Goal: Transaction & Acquisition: Purchase product/service

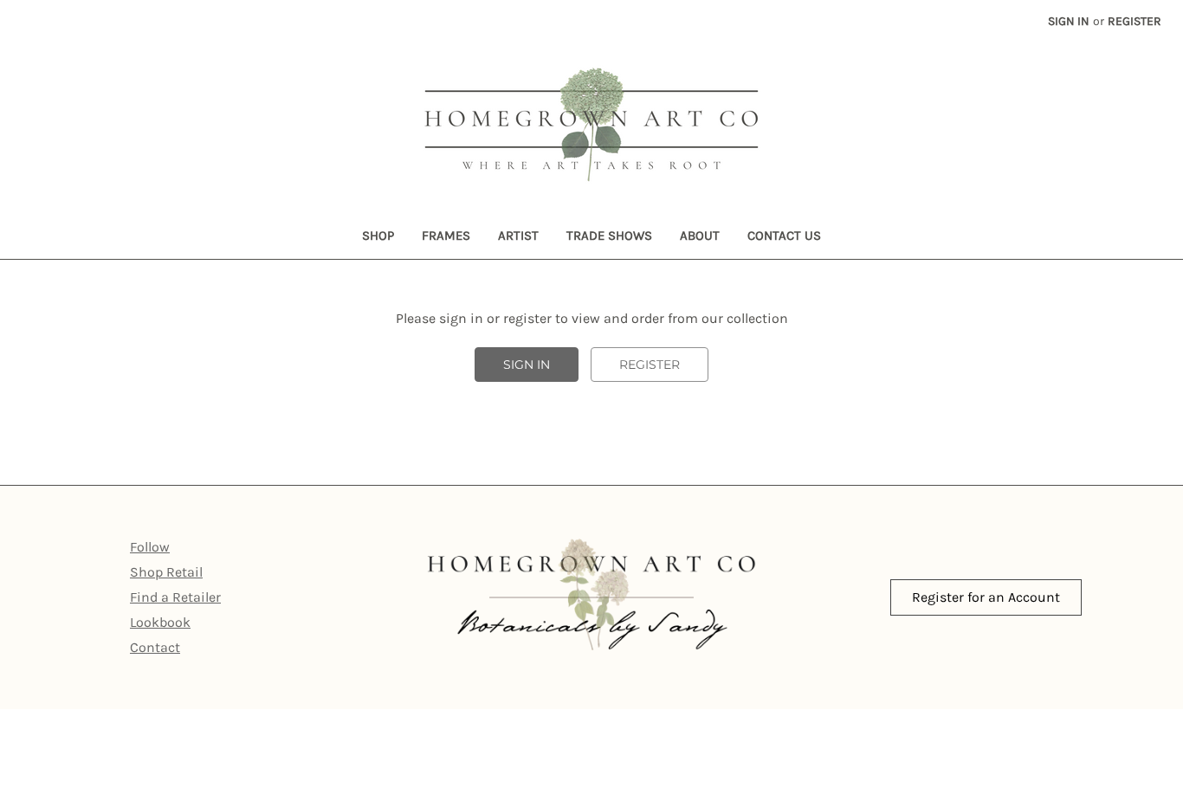
click at [527, 377] on link "SIGN IN" at bounding box center [527, 364] width 104 height 35
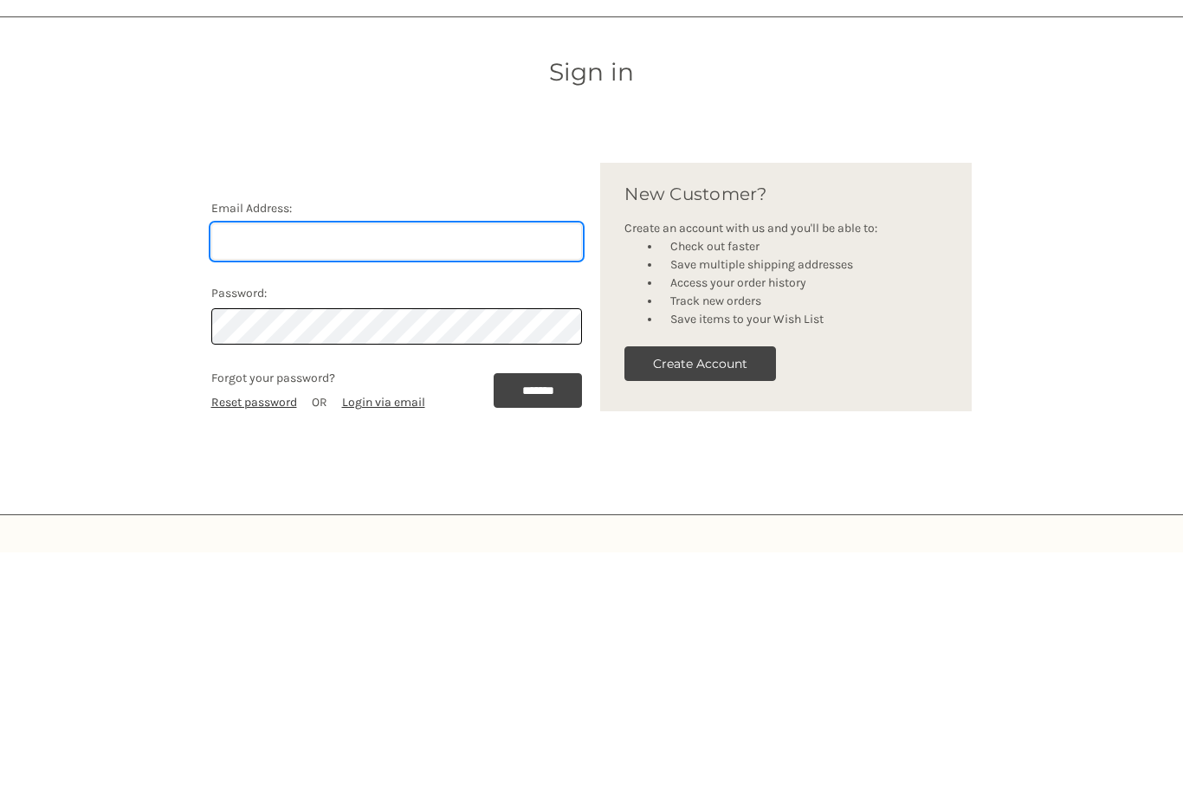
click at [471, 466] on input "Email Address:" at bounding box center [397, 484] width 372 height 36
type input "maggie@mngdesignllc.com"
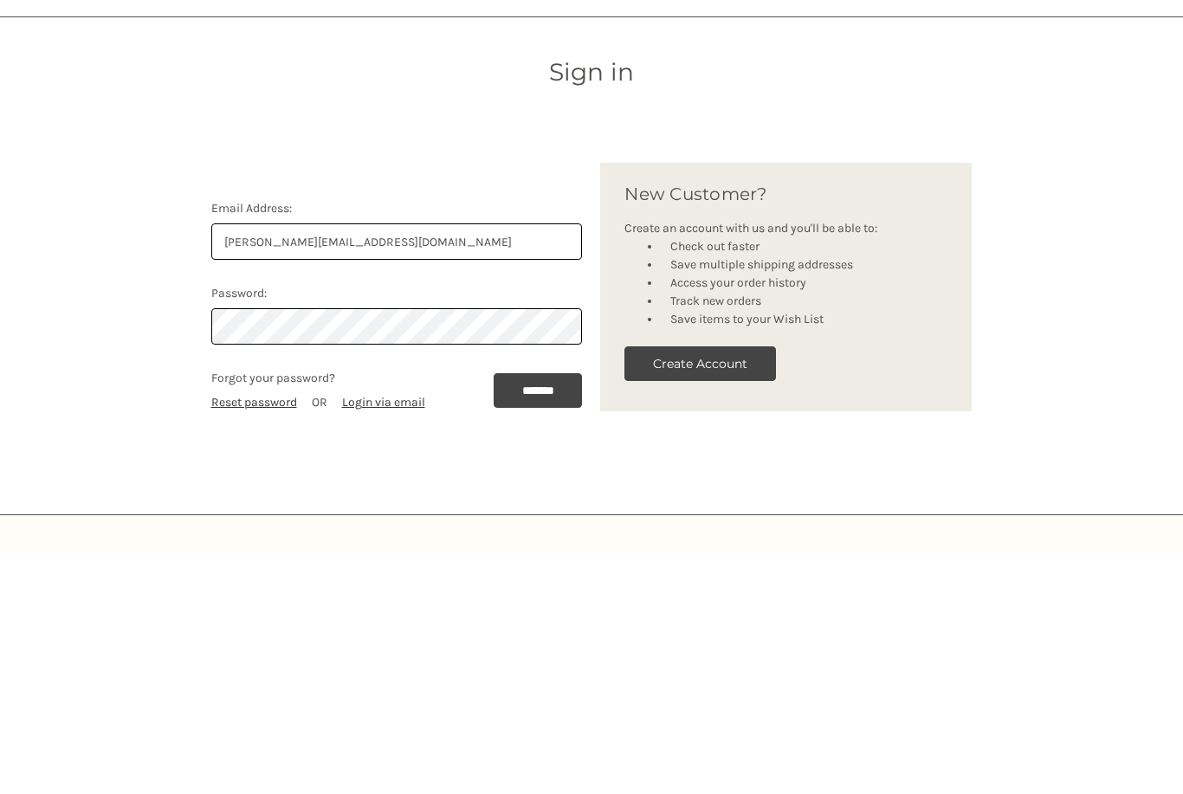
click at [533, 616] on input "*******" at bounding box center [538, 633] width 89 height 35
click at [548, 616] on input "*******" at bounding box center [538, 633] width 89 height 35
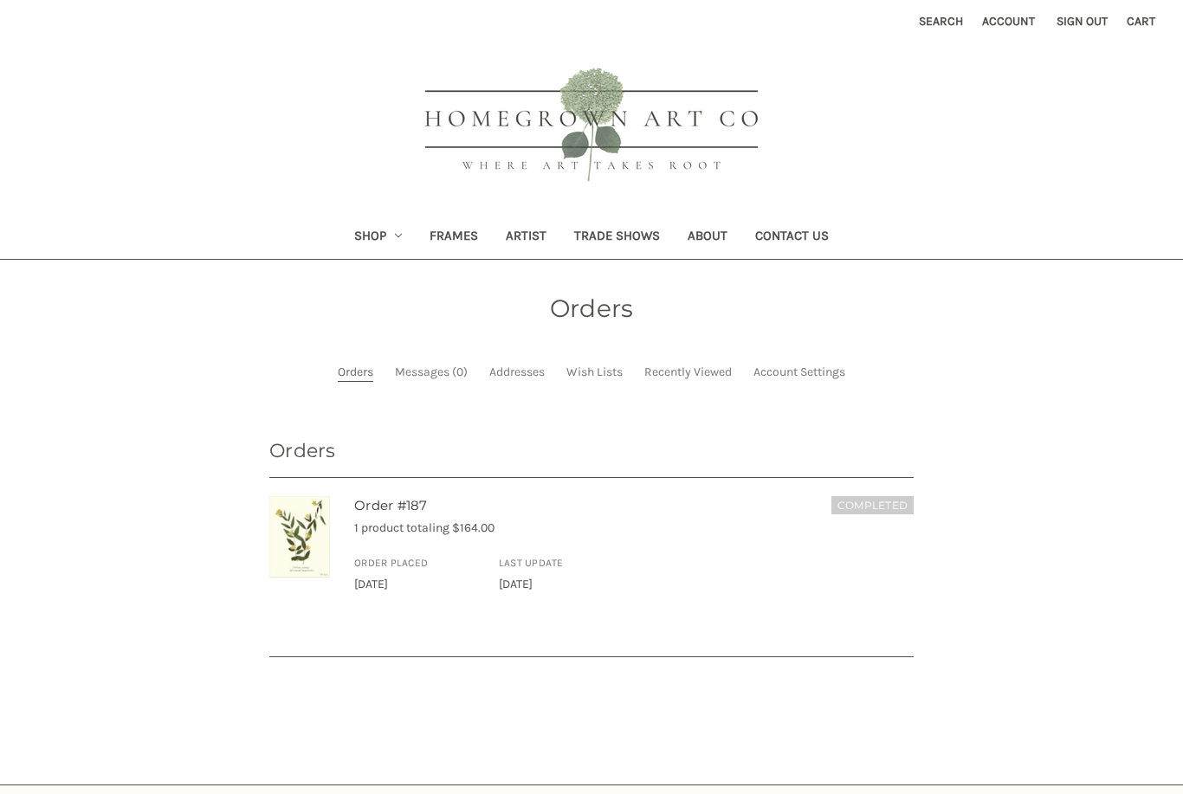
click at [390, 243] on link "Shop" at bounding box center [378, 238] width 76 height 42
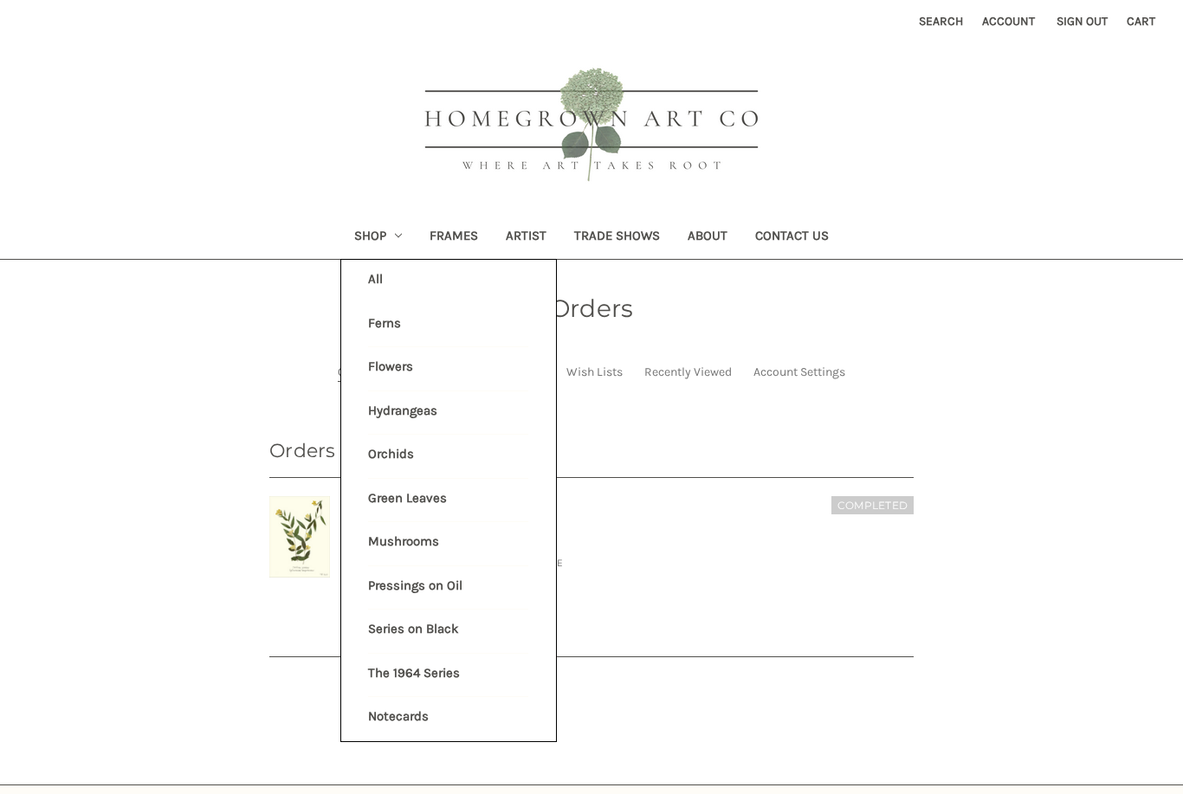
click at [379, 281] on li "All Shop" at bounding box center [448, 281] width 178 height 43
click at [404, 372] on link "Flowers" at bounding box center [448, 368] width 160 height 43
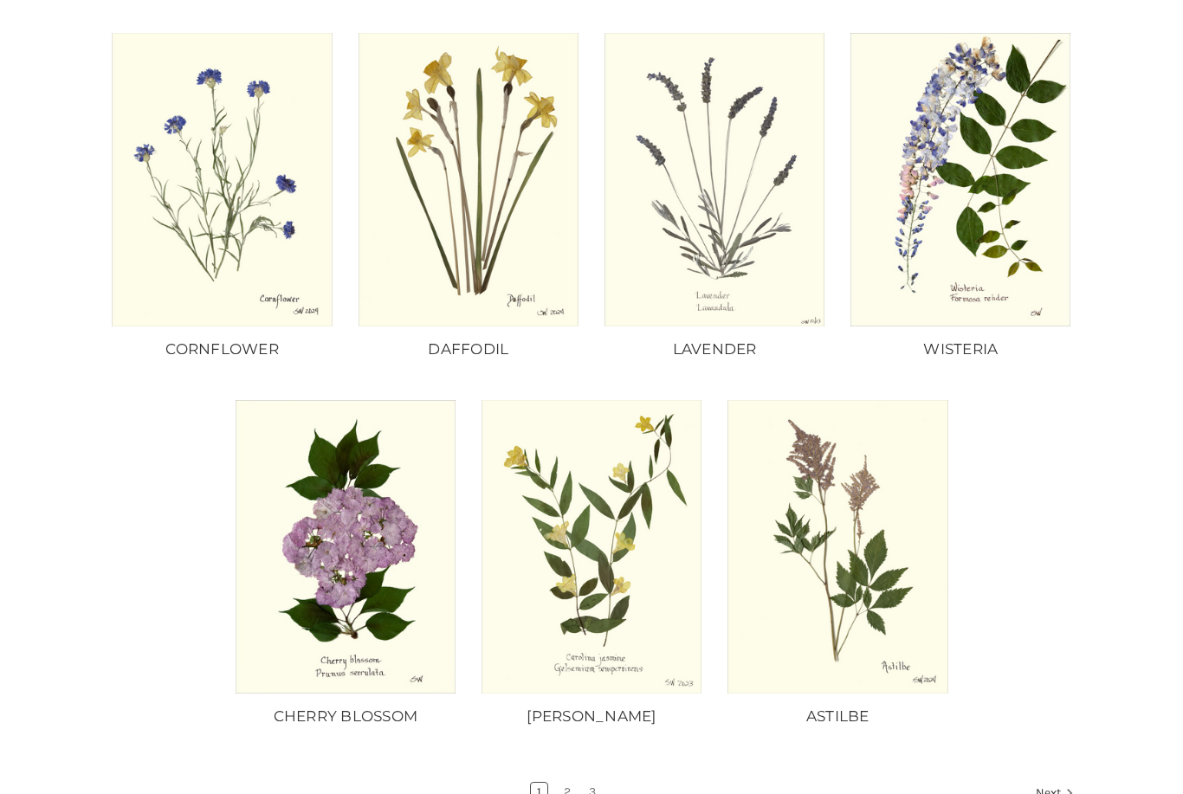
scroll to position [1084, 0]
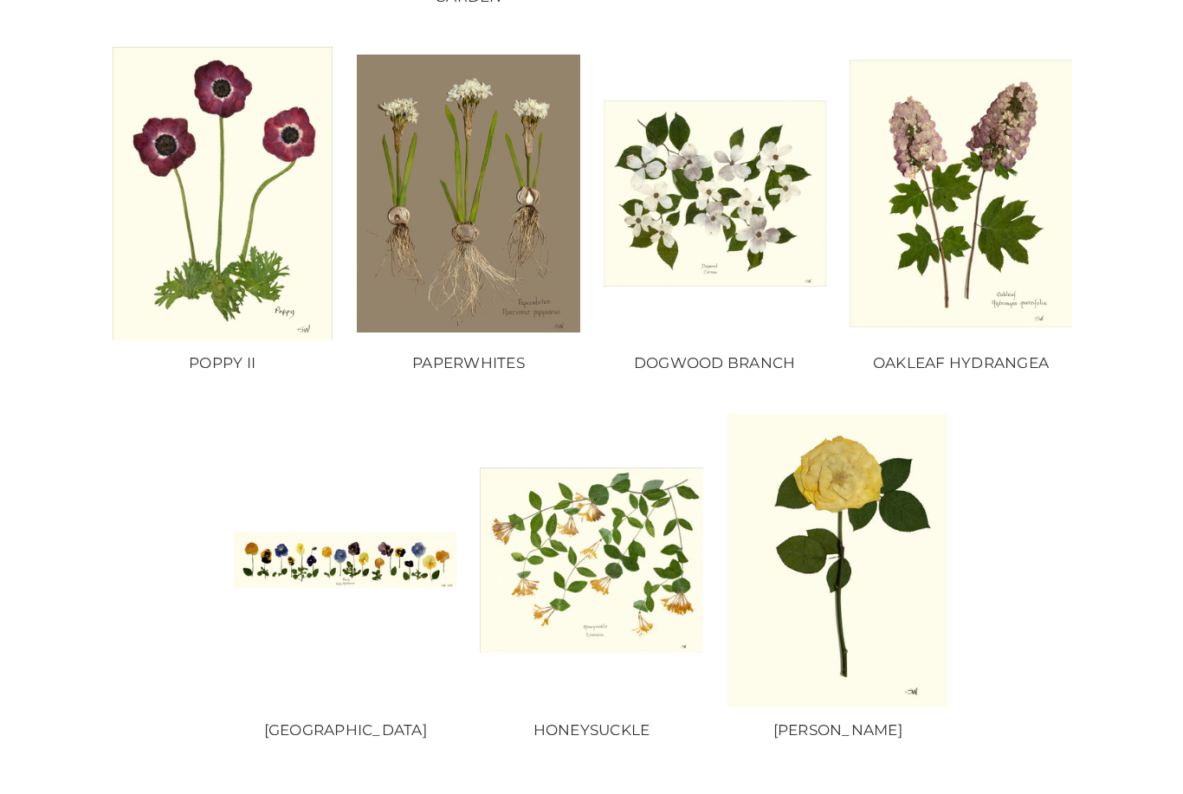
scroll to position [1101, 0]
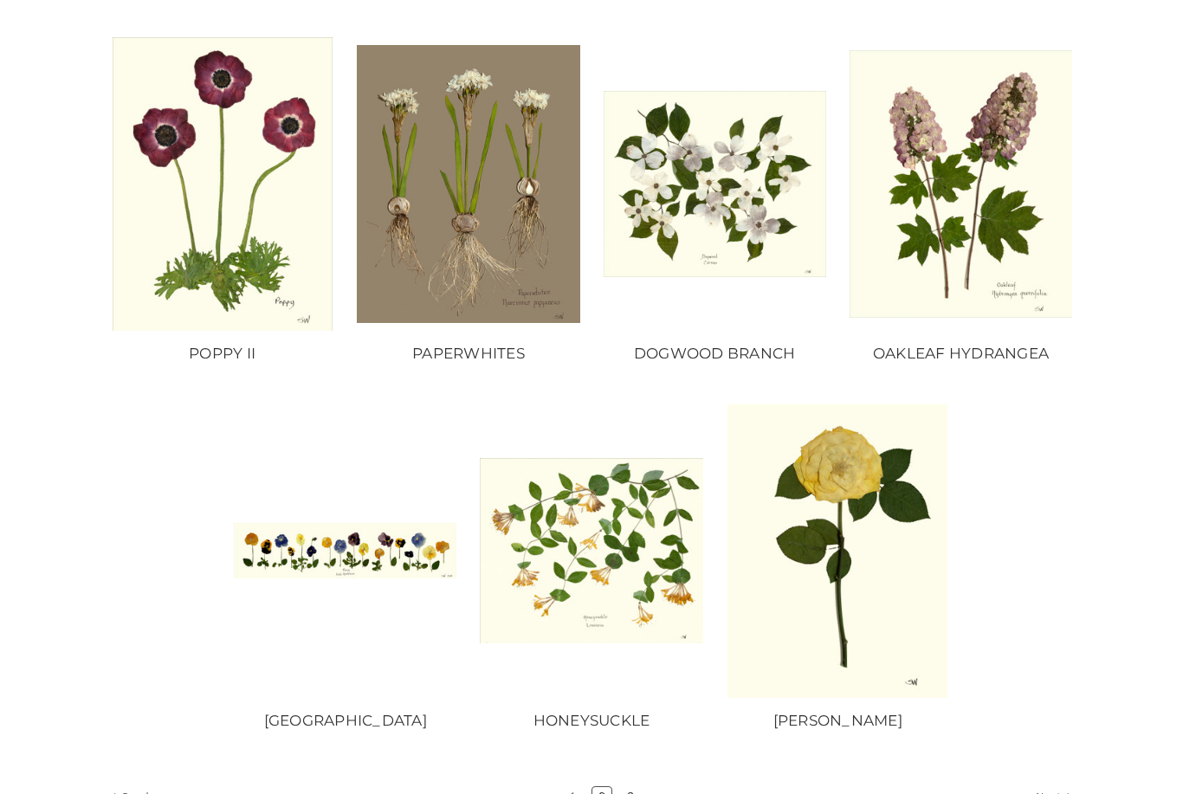
click at [639, 788] on link "3" at bounding box center [630, 796] width 19 height 19
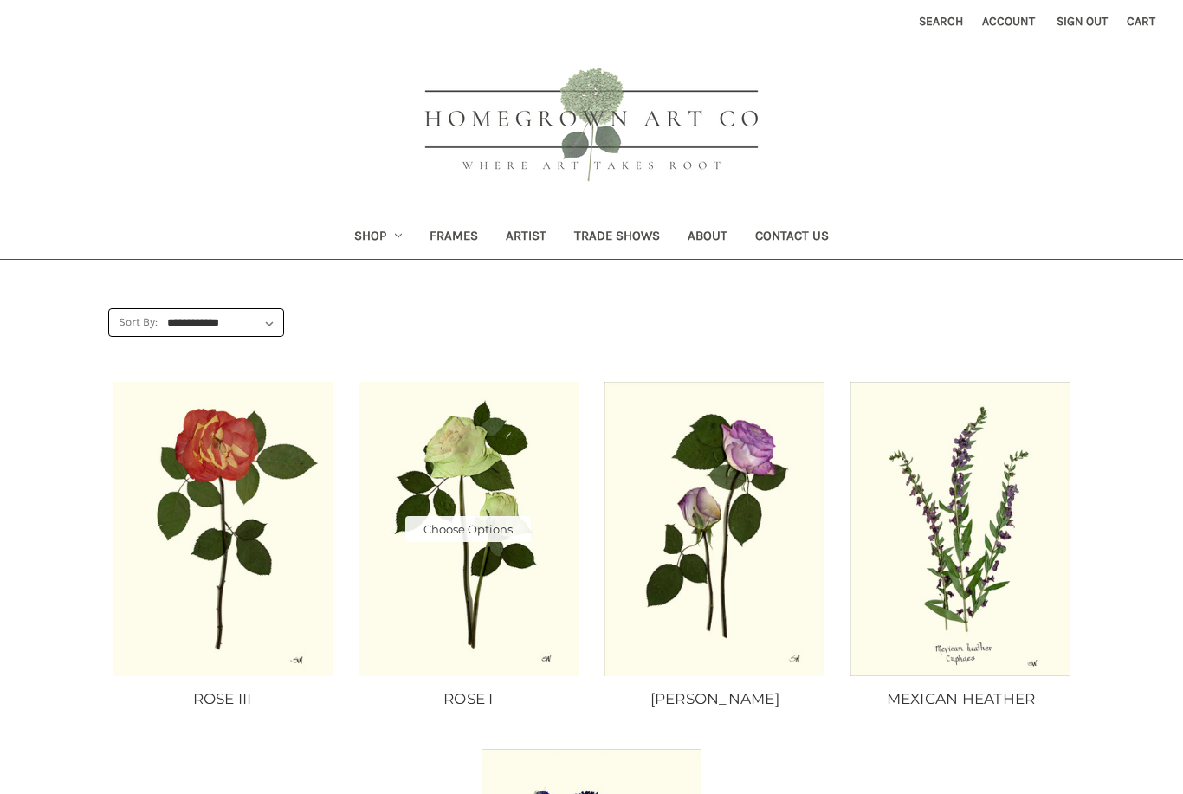
click at [496, 541] on img "ROSE I, Price range from $10.00 to $235.00\a\a" at bounding box center [468, 529] width 223 height 294
click at [495, 535] on link "Choose Options" at bounding box center [468, 529] width 126 height 26
click at [496, 635] on img "ROSE I, Price range from $10.00 to $235.00\a\a" at bounding box center [468, 529] width 223 height 294
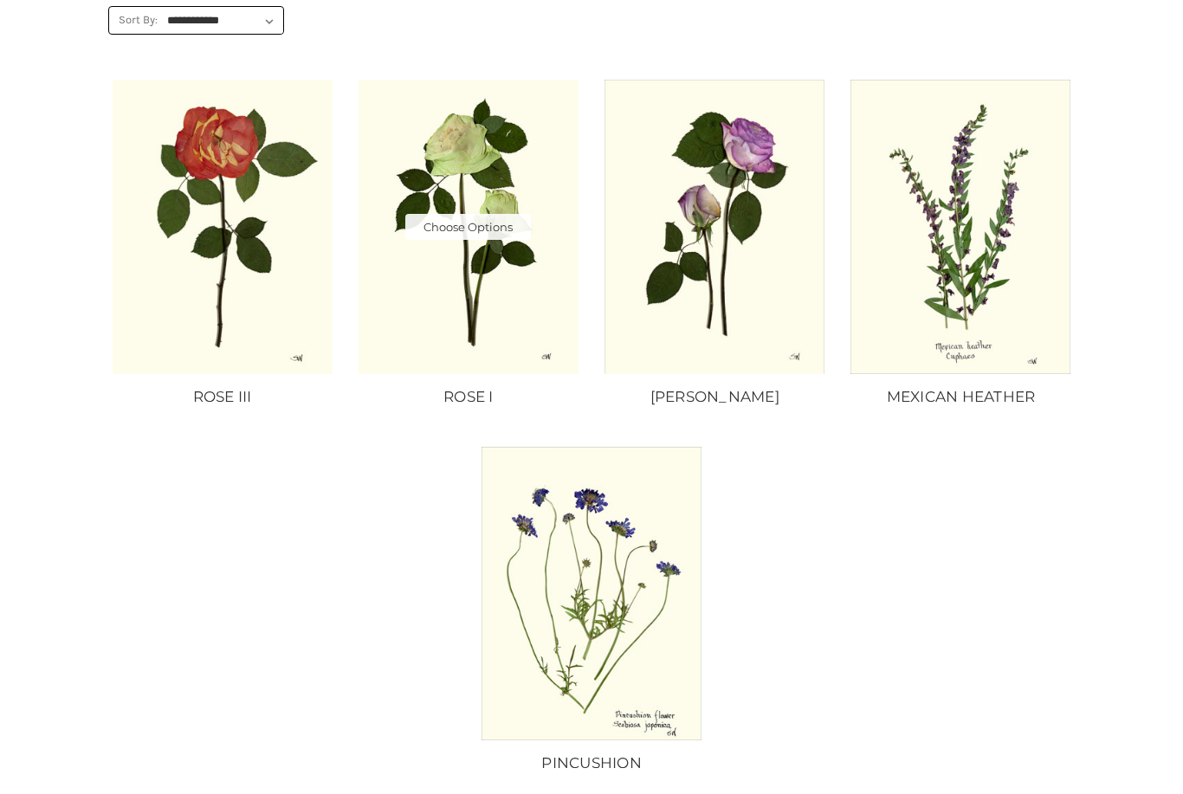
scroll to position [321, 0]
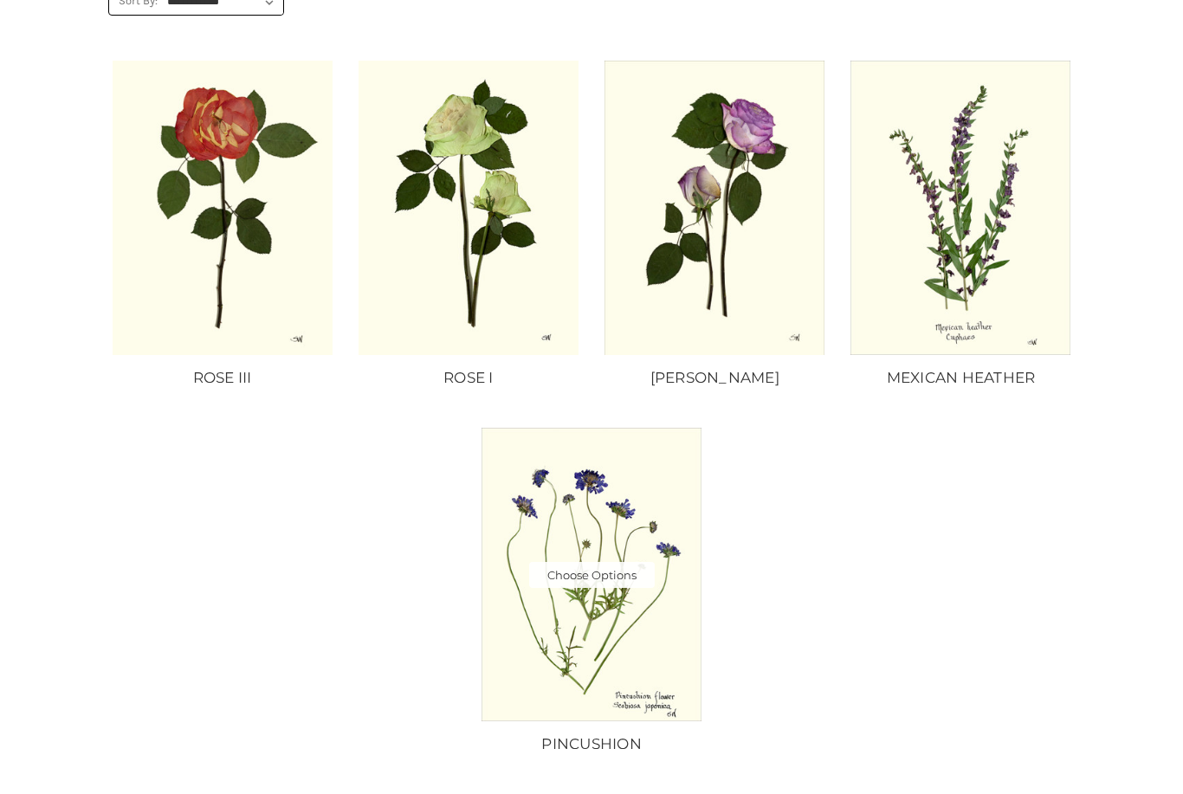
click at [649, 694] on img "PINCUSHION, Price range from $10.00 to $235.00\a\a" at bounding box center [591, 575] width 223 height 294
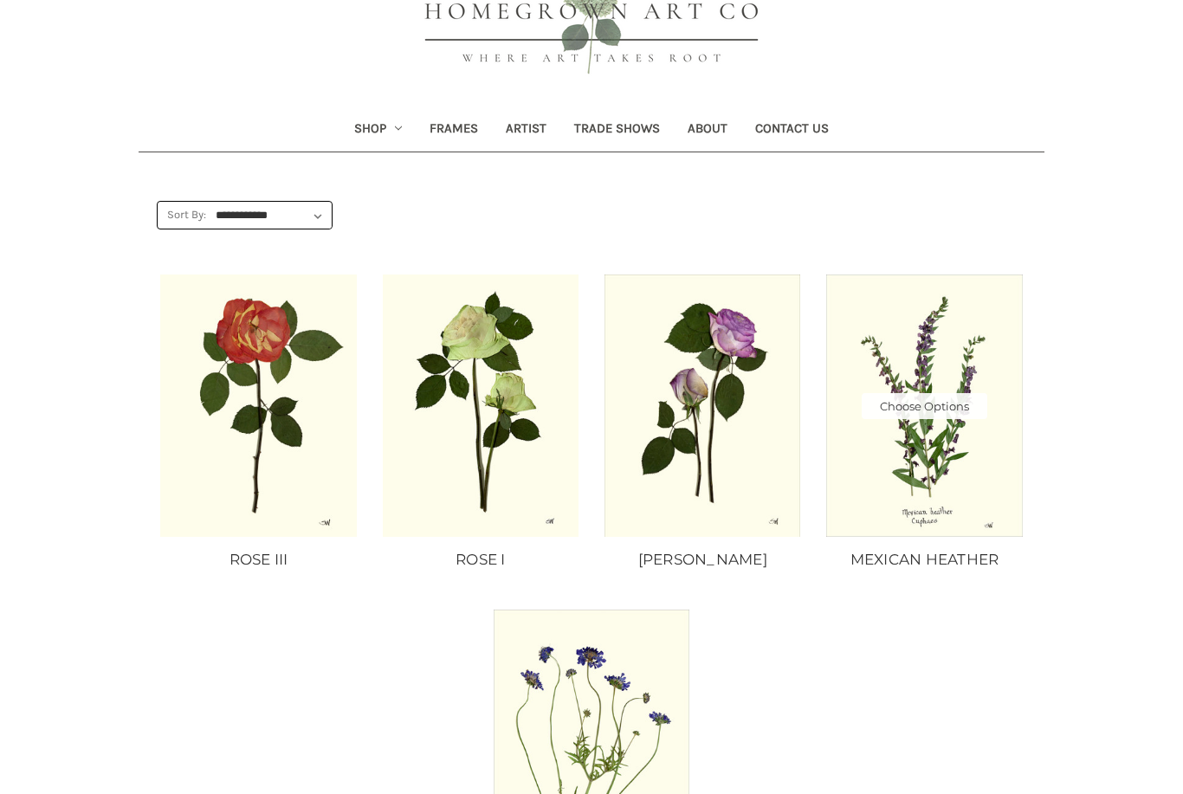
scroll to position [0, 0]
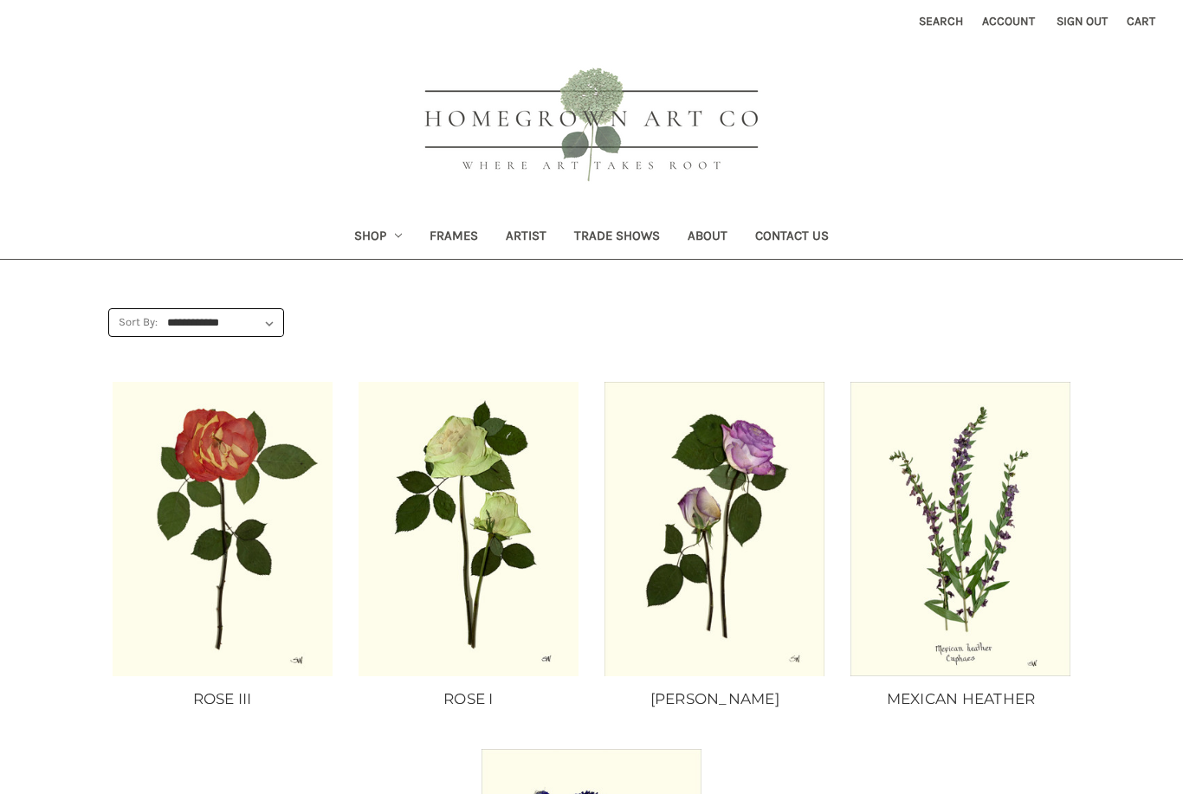
click at [376, 234] on link "Shop" at bounding box center [378, 238] width 76 height 42
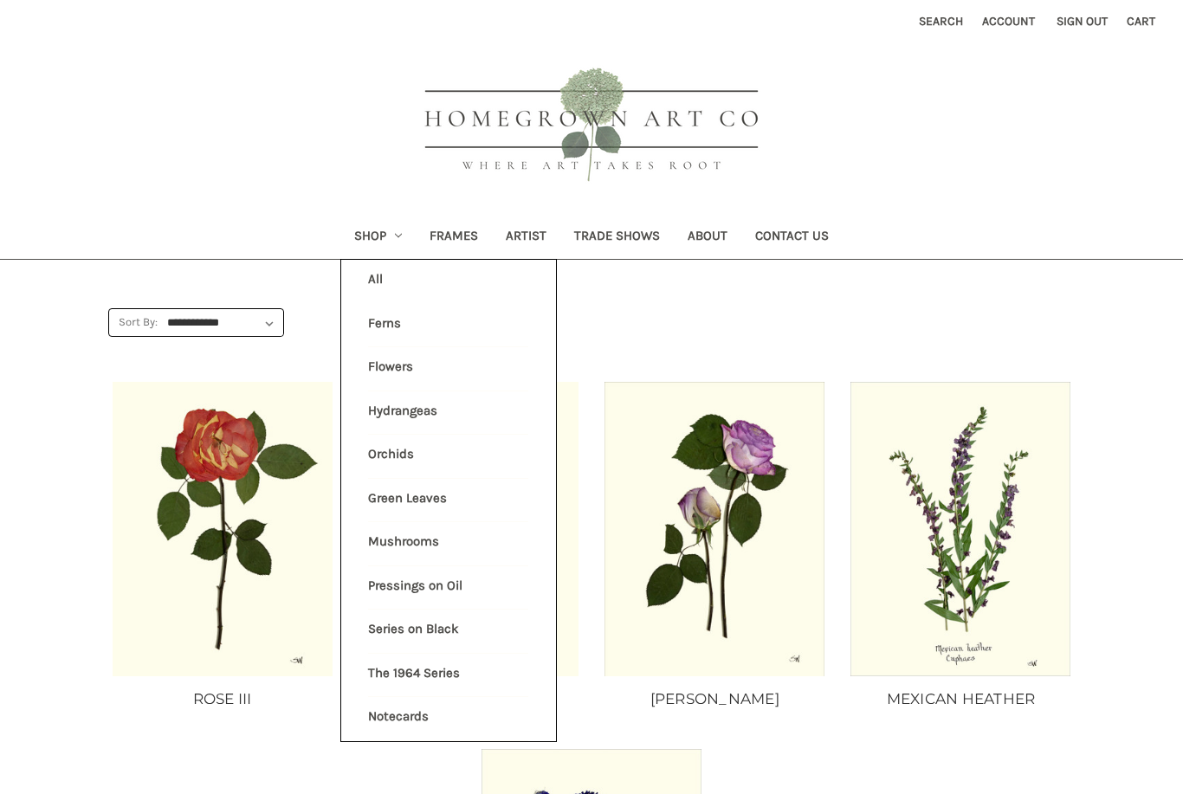
click at [409, 366] on link "Flowers" at bounding box center [448, 368] width 160 height 43
click at [274, 616] on img "ROSE III, Price range from $10.00 to $235.00\a\a" at bounding box center [222, 529] width 223 height 294
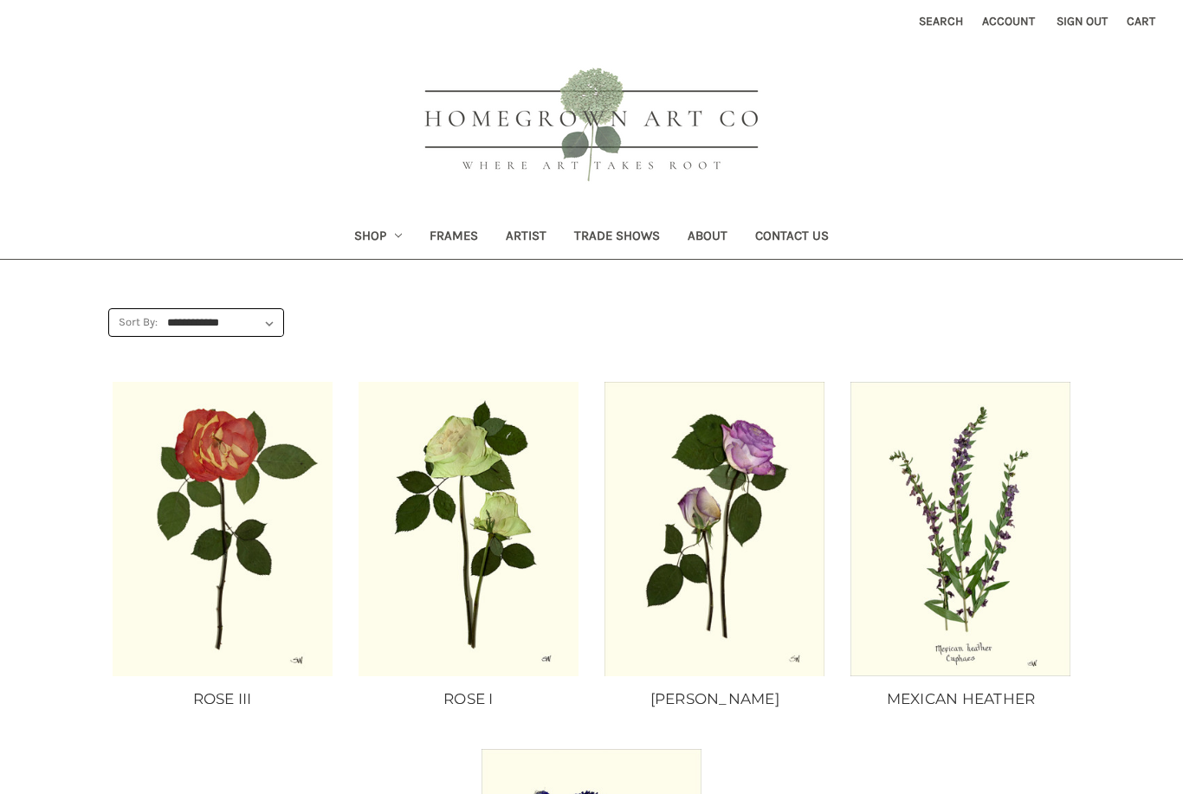
scroll to position [27, 0]
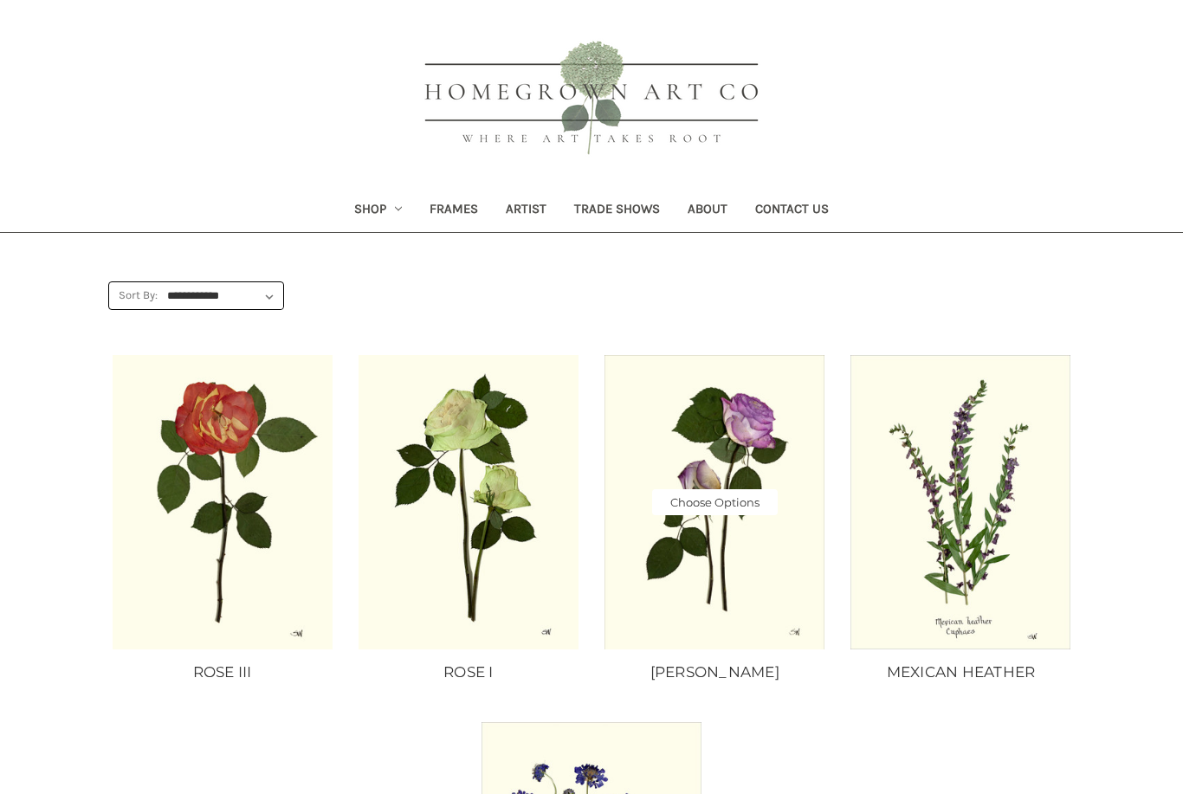
click at [755, 504] on link "Choose Options" at bounding box center [715, 502] width 126 height 26
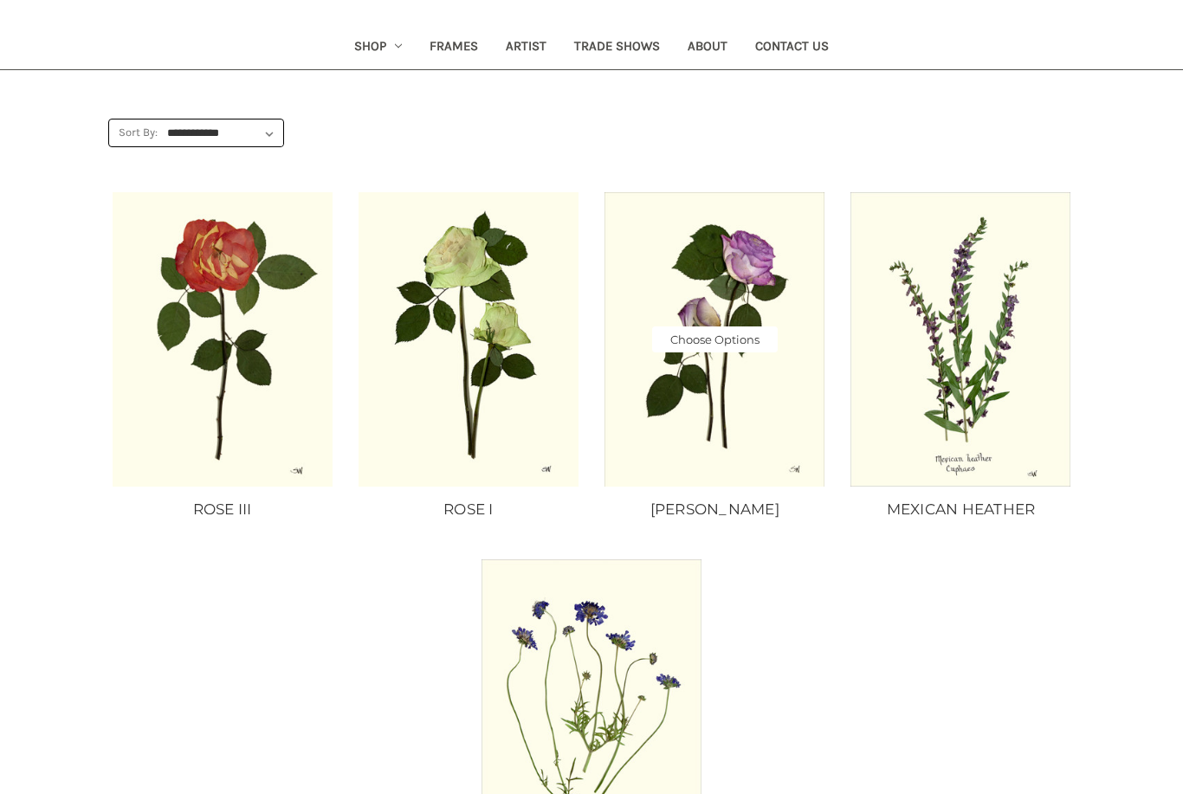
scroll to position [0, 0]
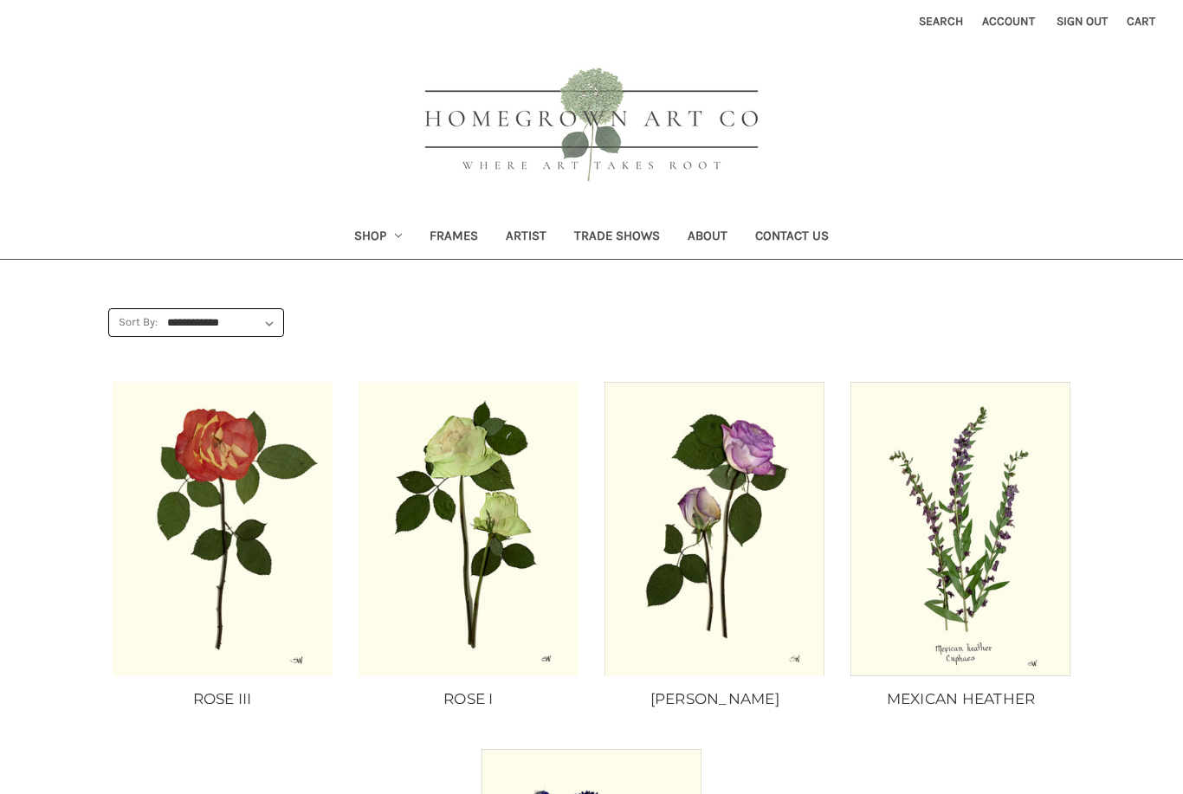
click at [729, 253] on link "About" at bounding box center [708, 238] width 68 height 42
click at [707, 238] on link "About" at bounding box center [708, 238] width 68 height 42
click at [465, 243] on link "Frames" at bounding box center [454, 238] width 76 height 42
click at [715, 243] on link "About" at bounding box center [708, 238] width 68 height 42
click at [744, 533] on link "Choose Options" at bounding box center [715, 529] width 126 height 26
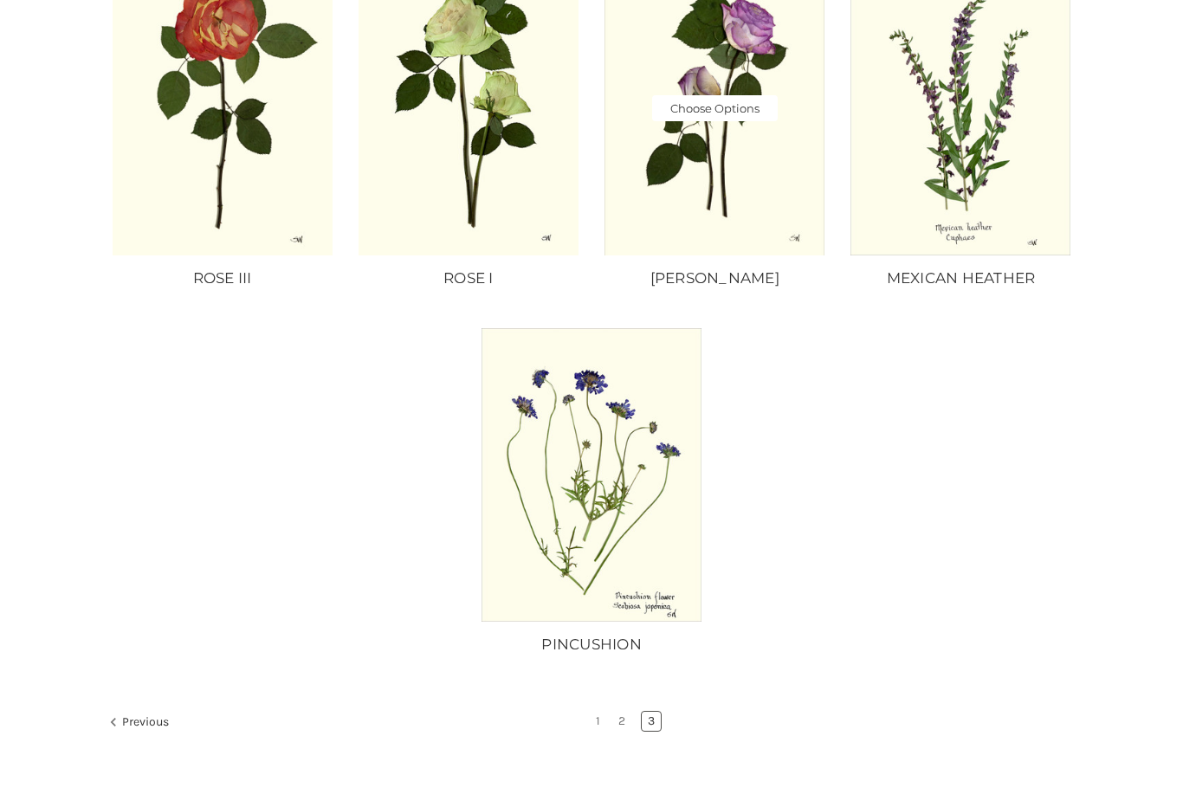
scroll to position [535, 0]
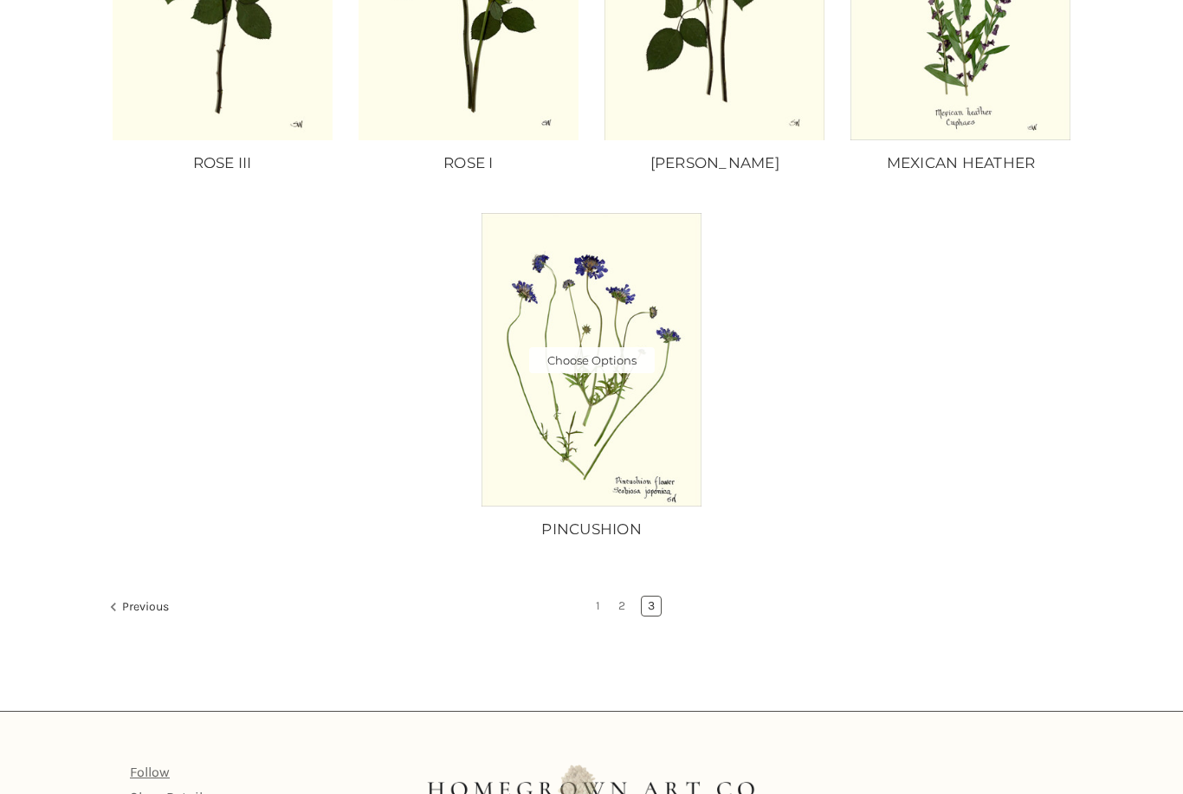
click at [684, 479] on img "PINCUSHION, Price range from $10.00 to $235.00\a\a" at bounding box center [591, 360] width 223 height 294
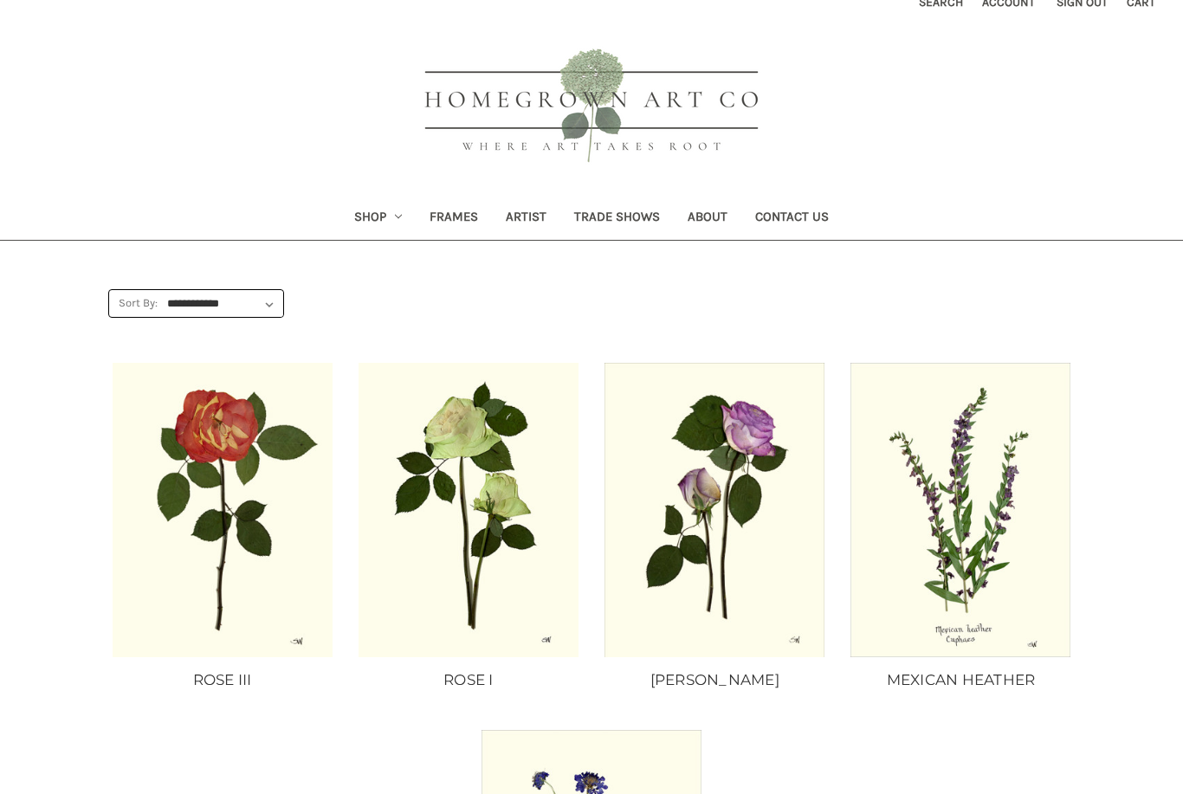
scroll to position [0, 0]
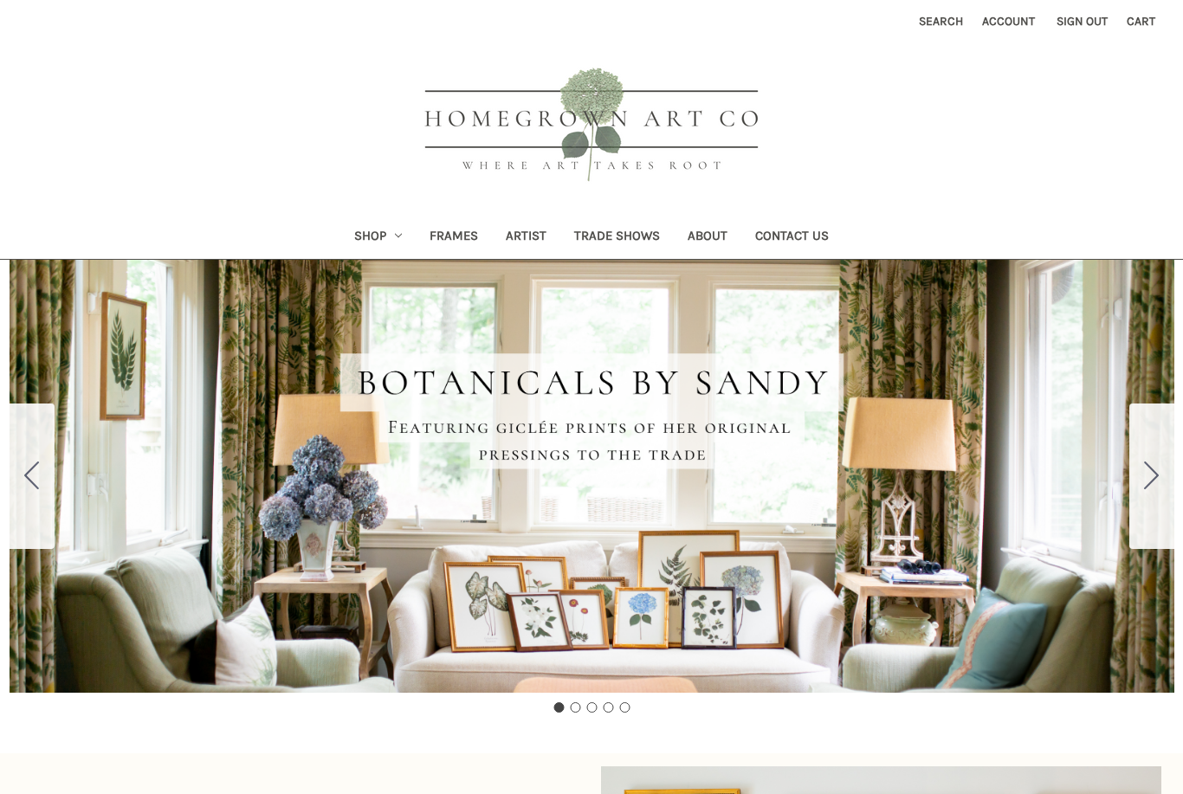
click at [372, 240] on link "Shop" at bounding box center [378, 238] width 76 height 42
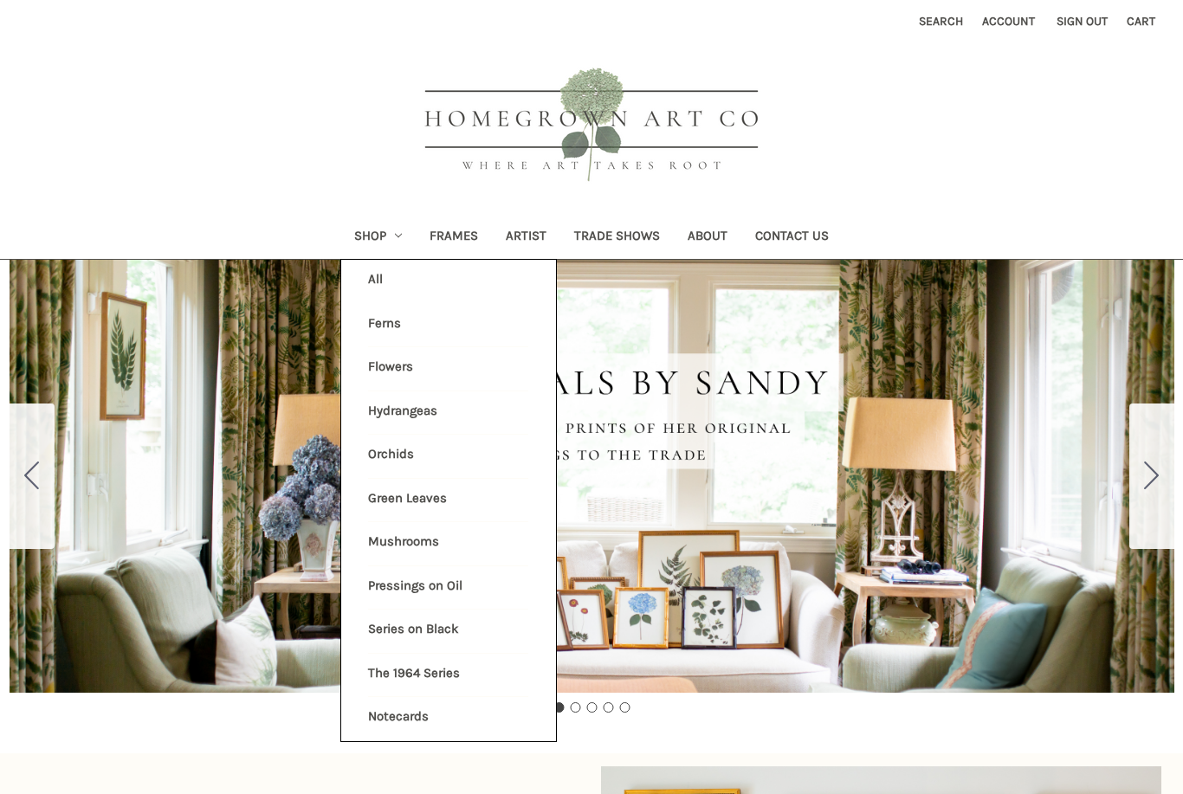
click at [402, 246] on link "Shop" at bounding box center [378, 238] width 76 height 42
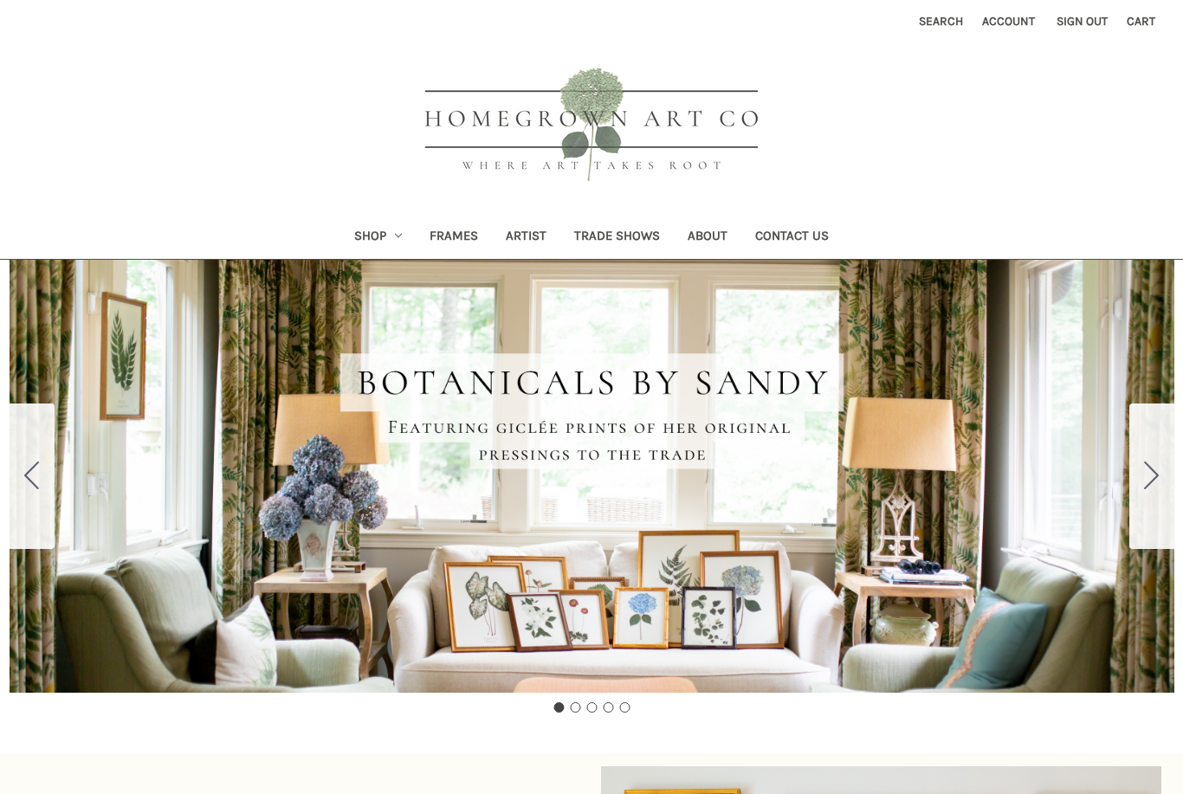
click at [395, 239] on icon "Shop" at bounding box center [398, 235] width 7 height 7
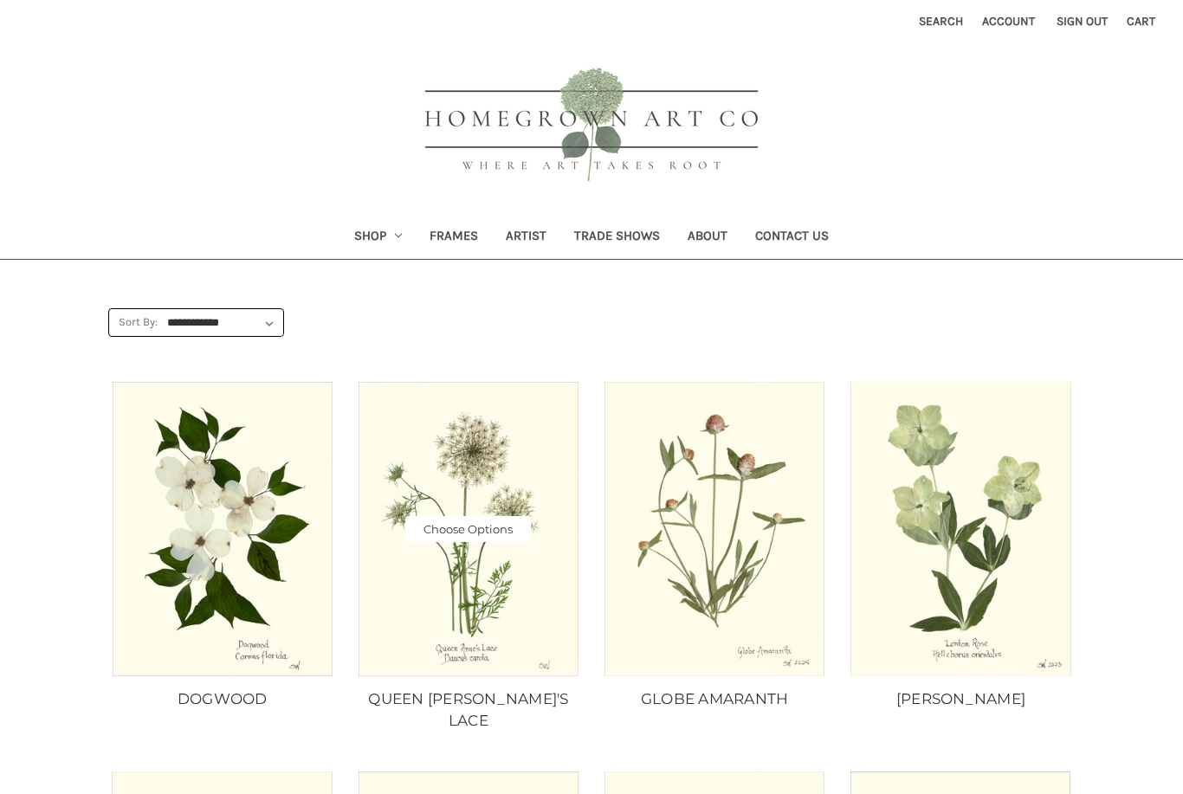
click at [497, 535] on link "Choose Options" at bounding box center [468, 529] width 126 height 26
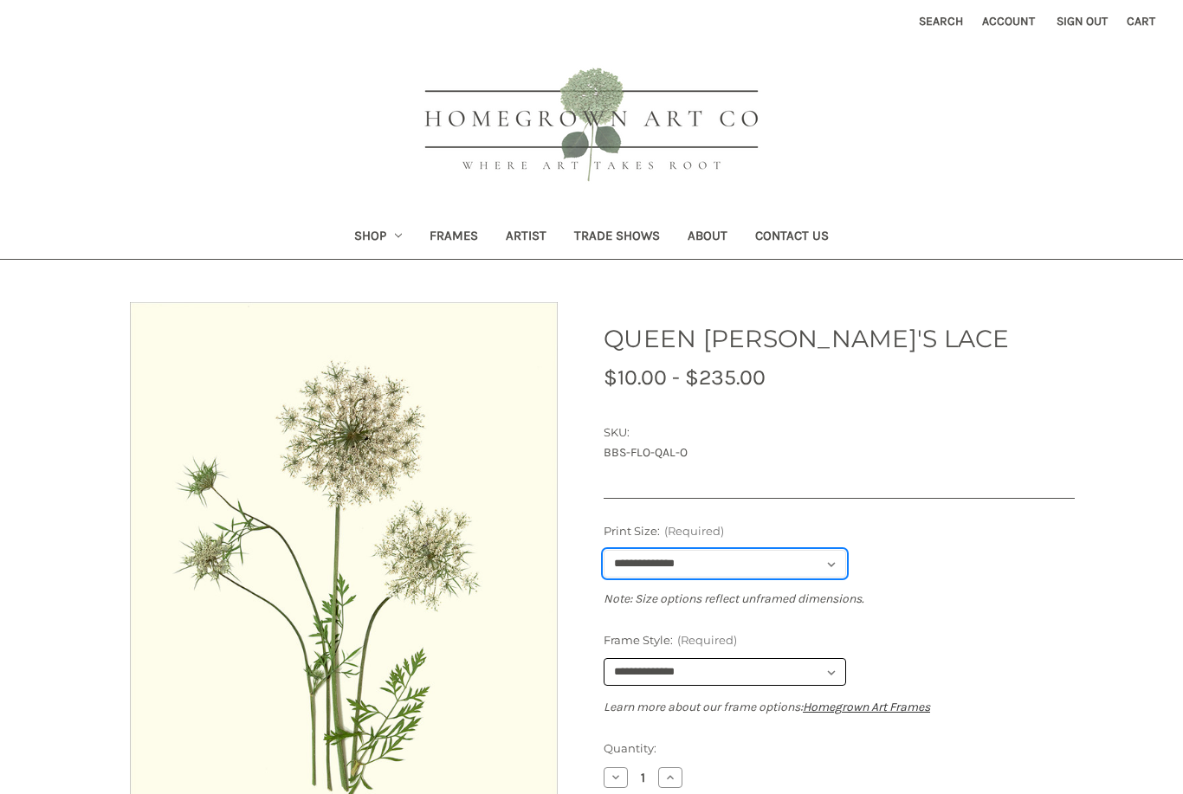
click at [806, 565] on select "**********" at bounding box center [725, 564] width 243 height 28
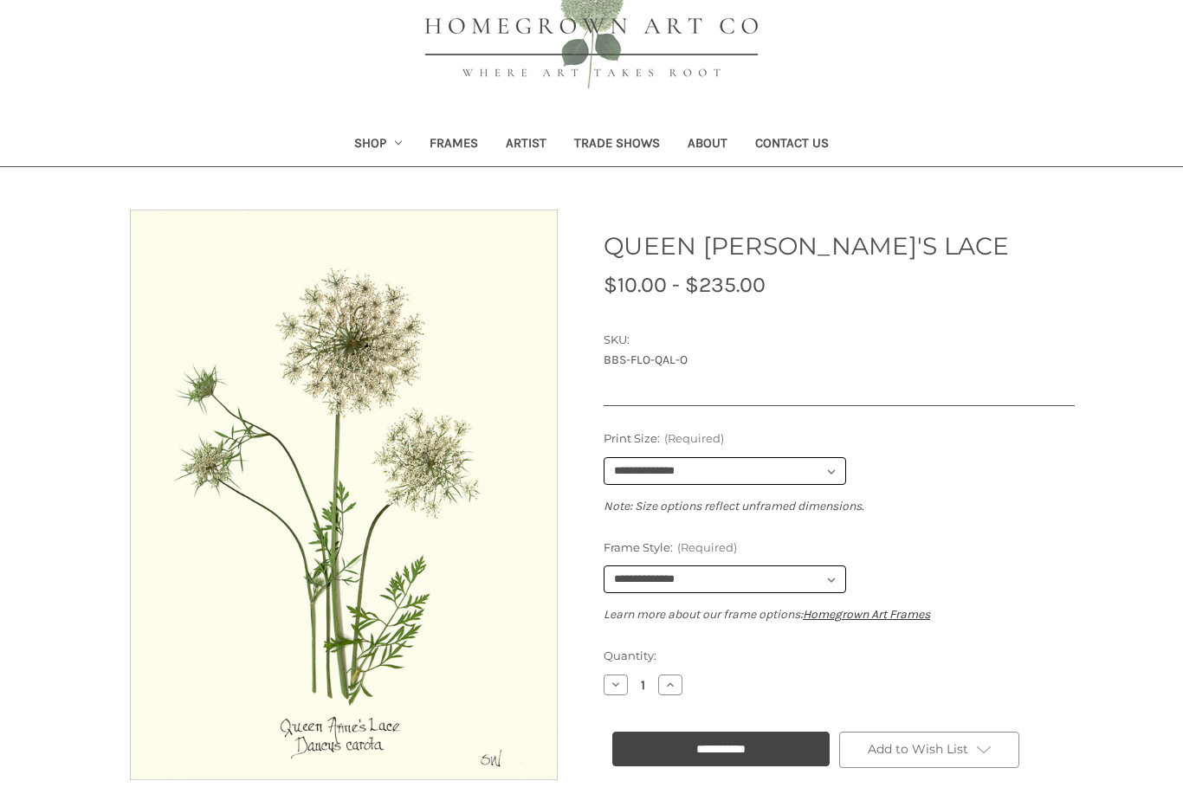
click at [382, 144] on link "Shop" at bounding box center [378, 145] width 76 height 42
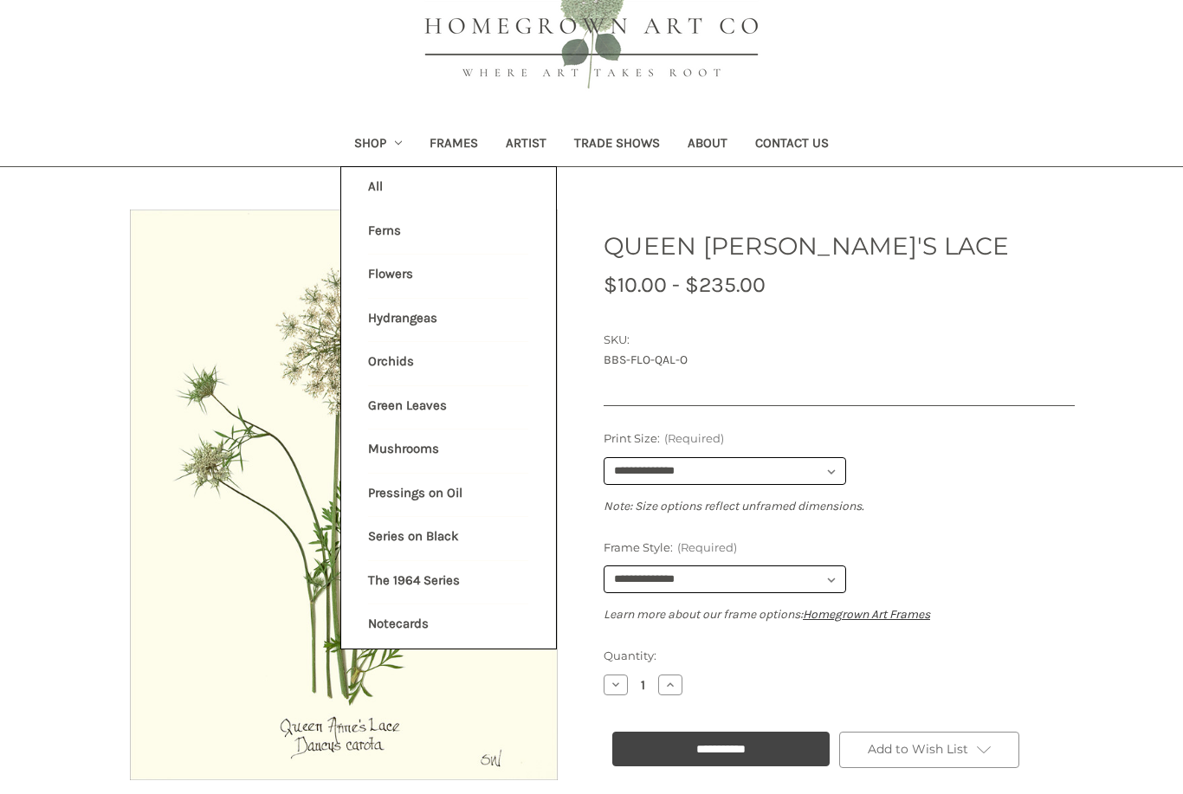
click at [427, 320] on link "Hydrangeas" at bounding box center [448, 320] width 160 height 43
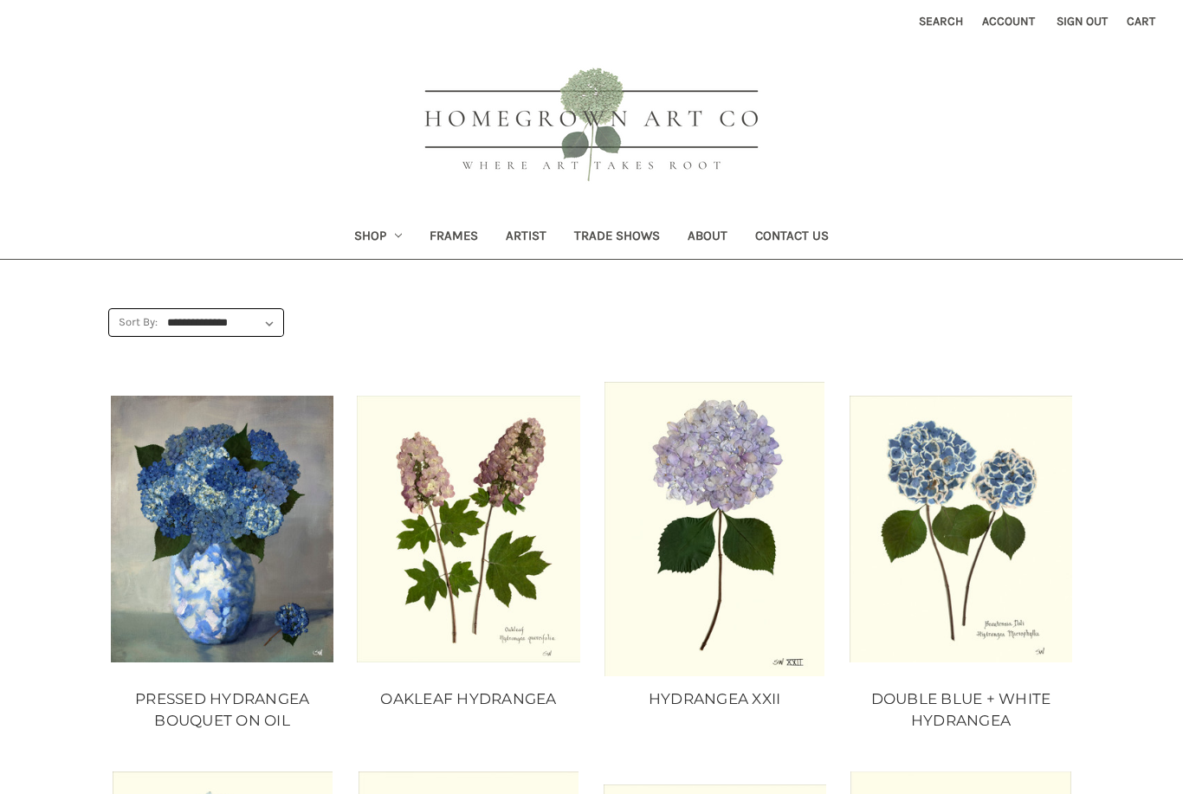
click at [464, 235] on link "Frames" at bounding box center [454, 238] width 76 height 42
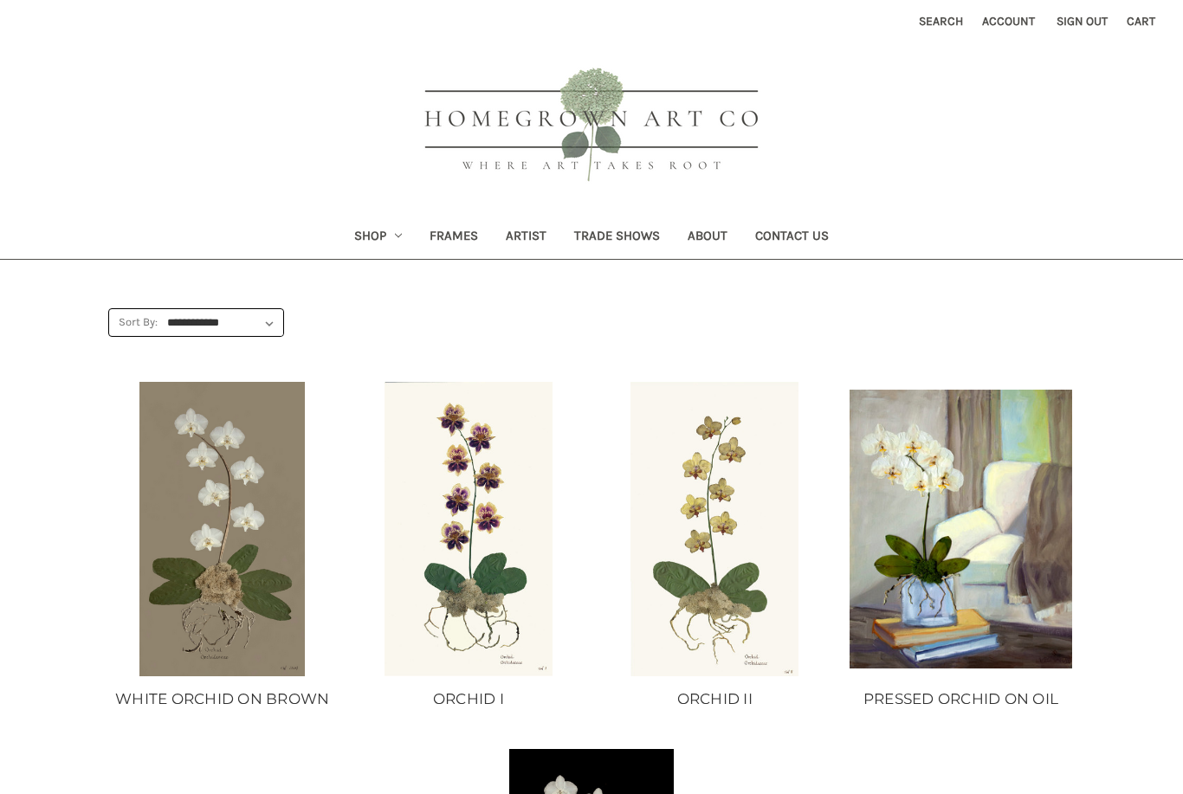
click at [390, 236] on link "Shop" at bounding box center [378, 238] width 76 height 42
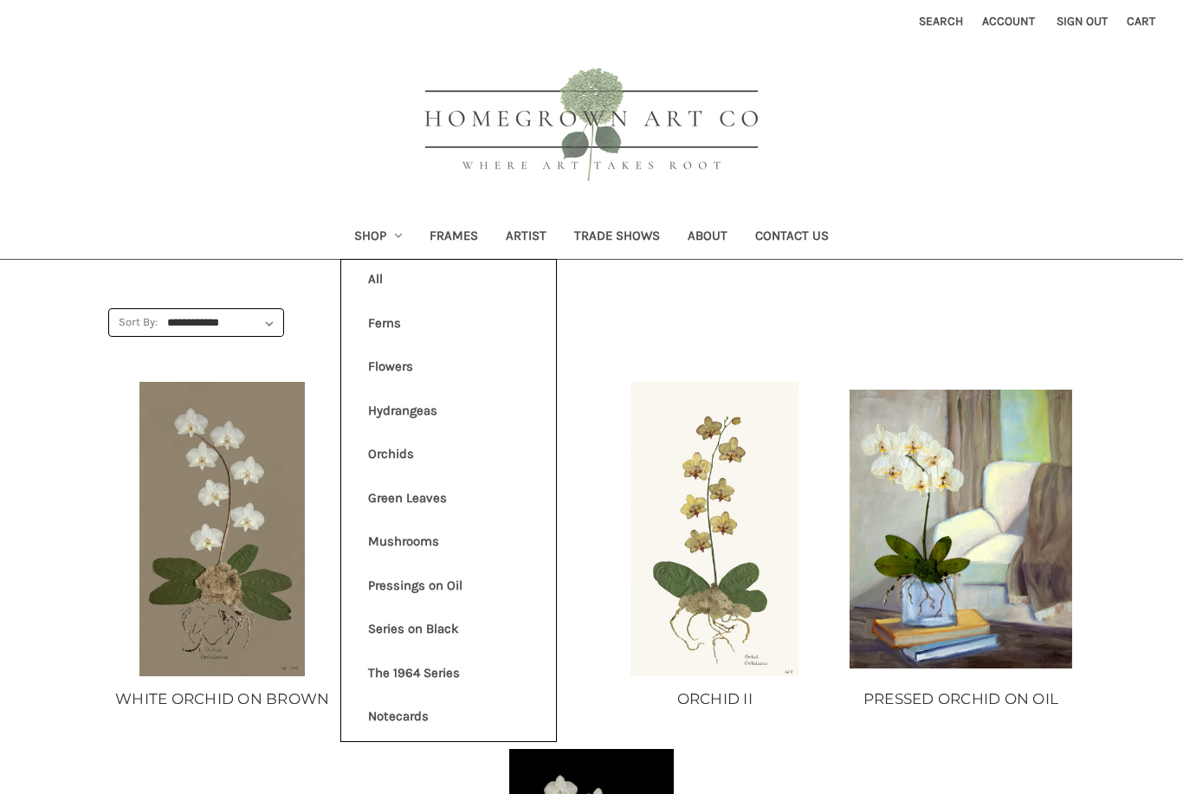
click at [437, 495] on link "Green Leaves" at bounding box center [448, 500] width 160 height 43
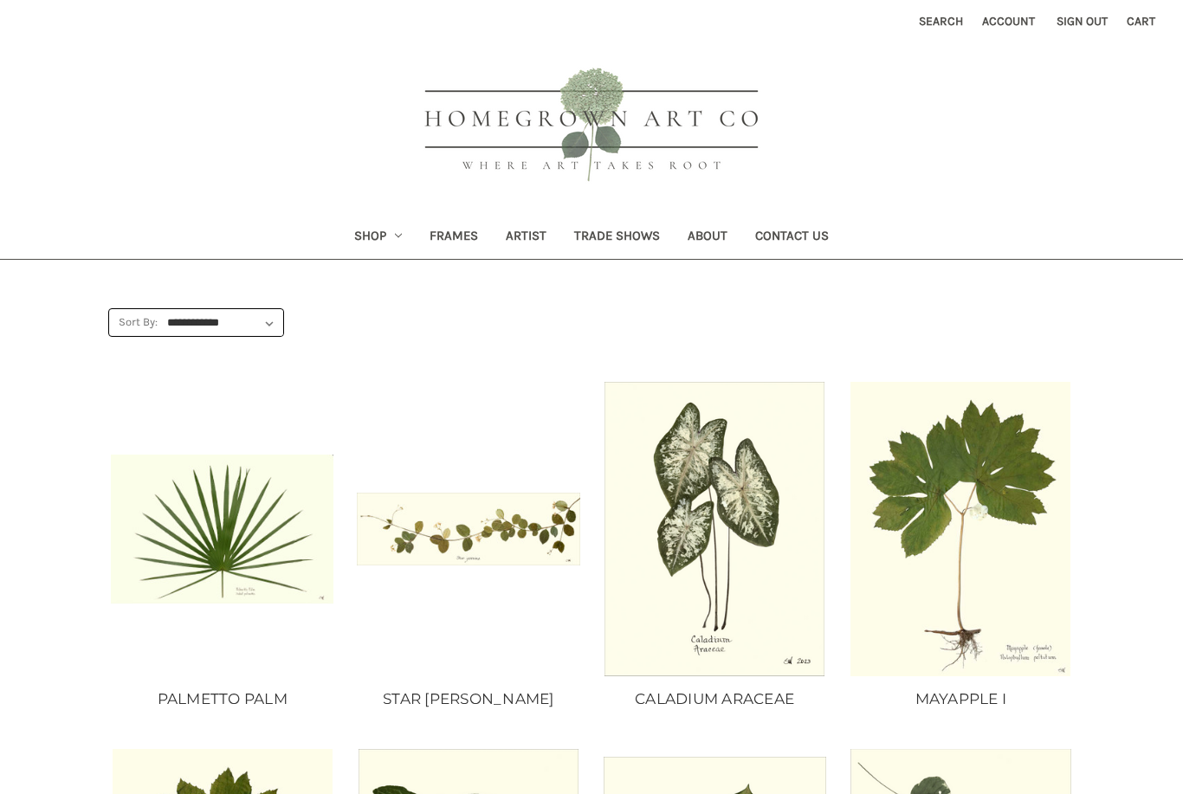
click at [395, 234] on icon "Shop" at bounding box center [398, 235] width 7 height 7
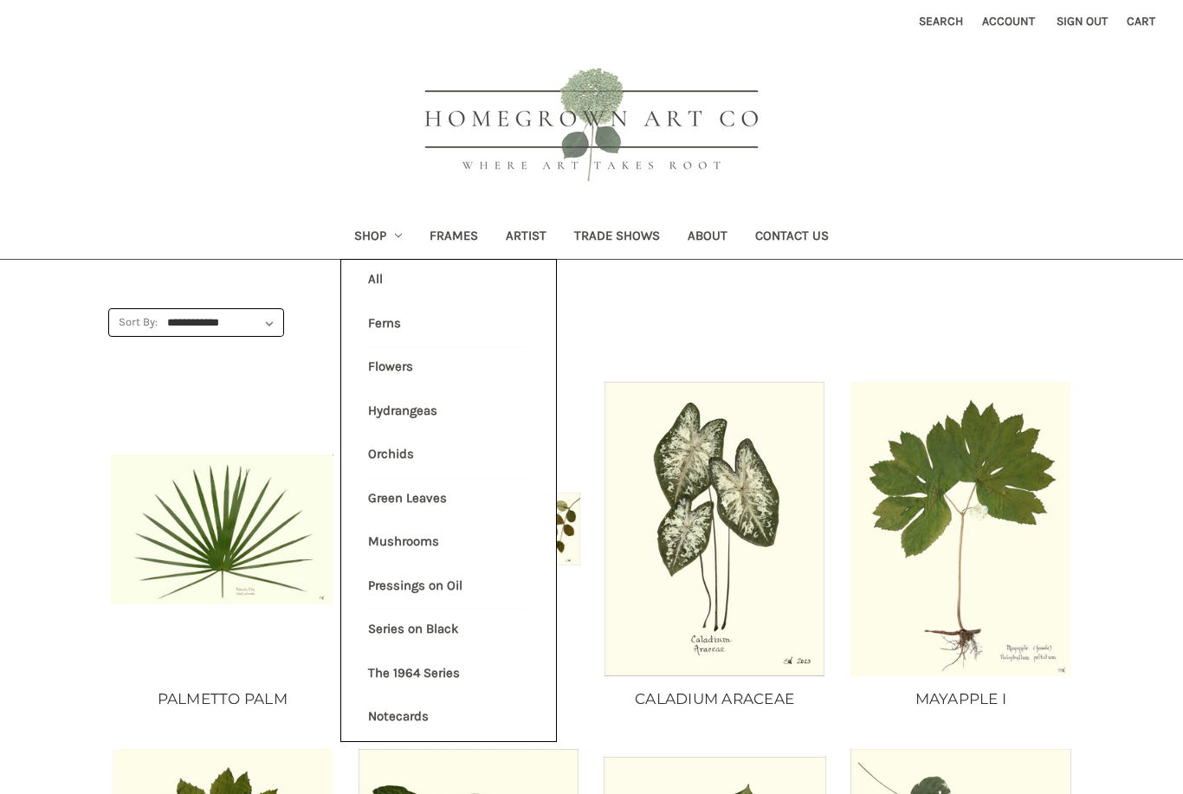
click at [404, 327] on link "Ferns" at bounding box center [448, 325] width 160 height 43
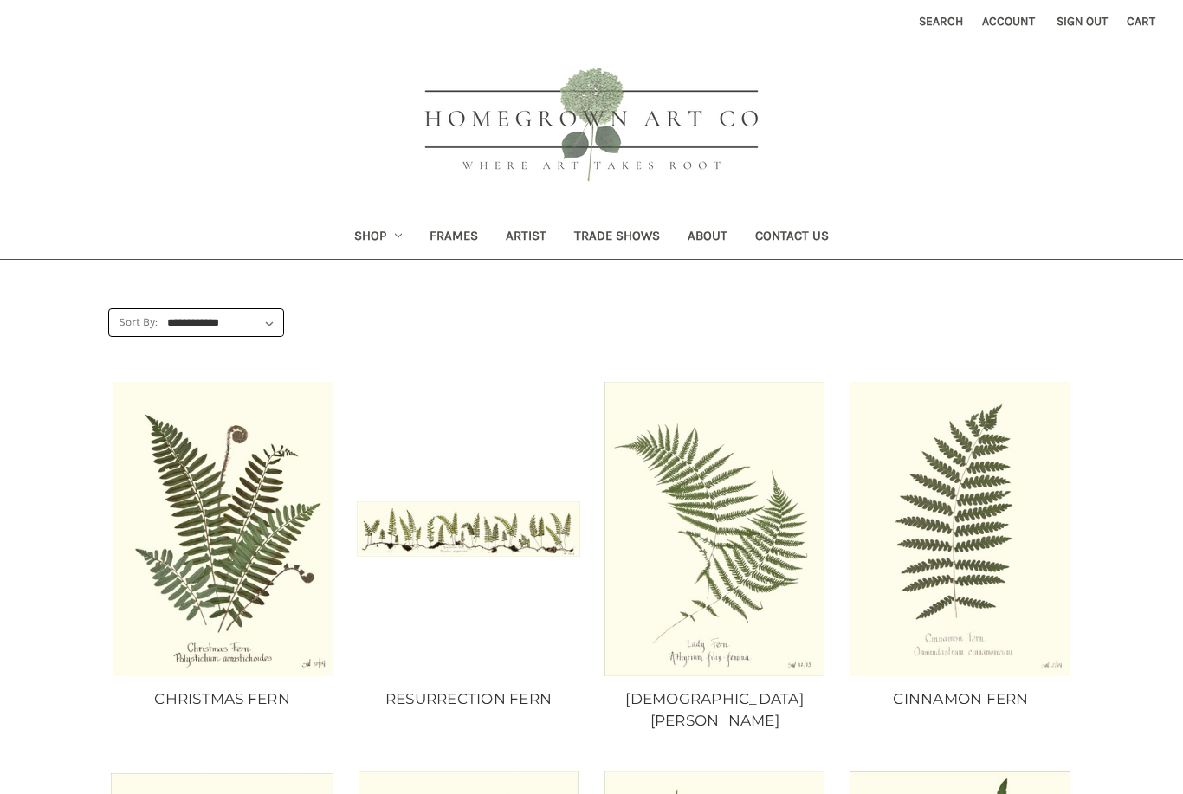
click at [395, 234] on icon "Shop" at bounding box center [398, 235] width 7 height 7
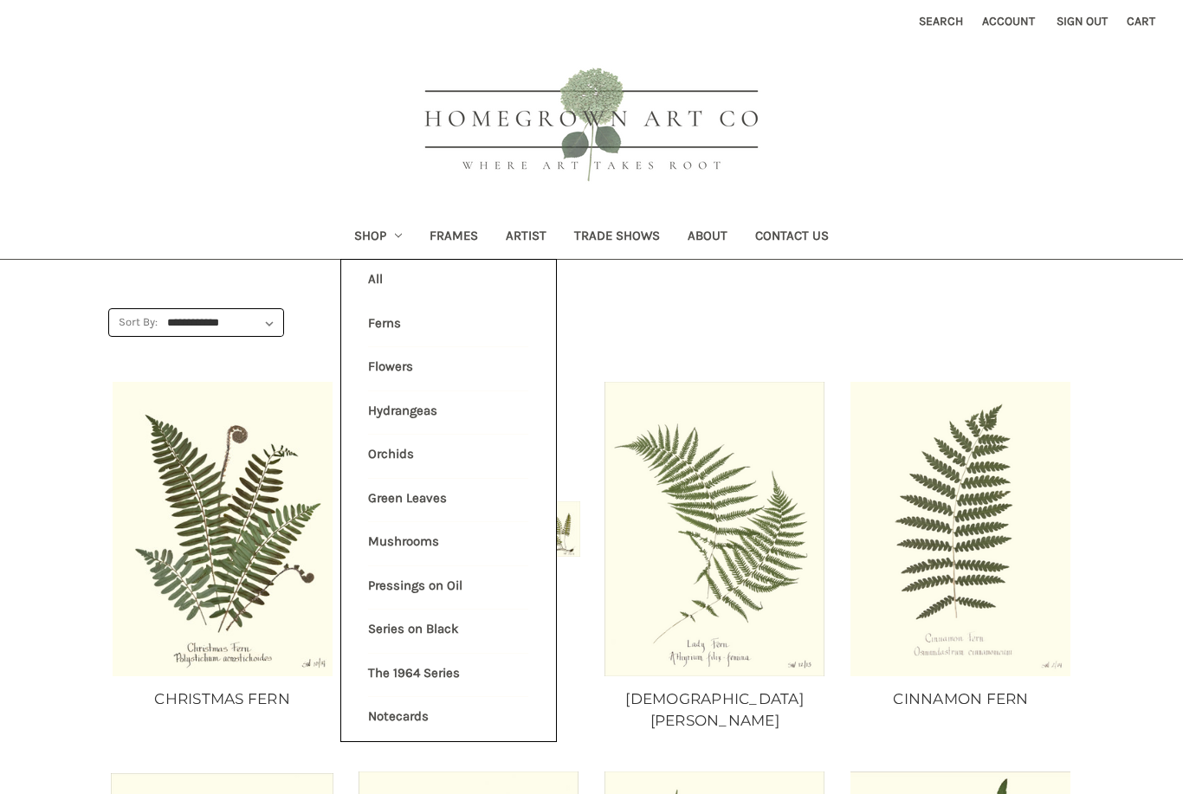
click at [437, 413] on link "Hydrangeas" at bounding box center [448, 412] width 160 height 43
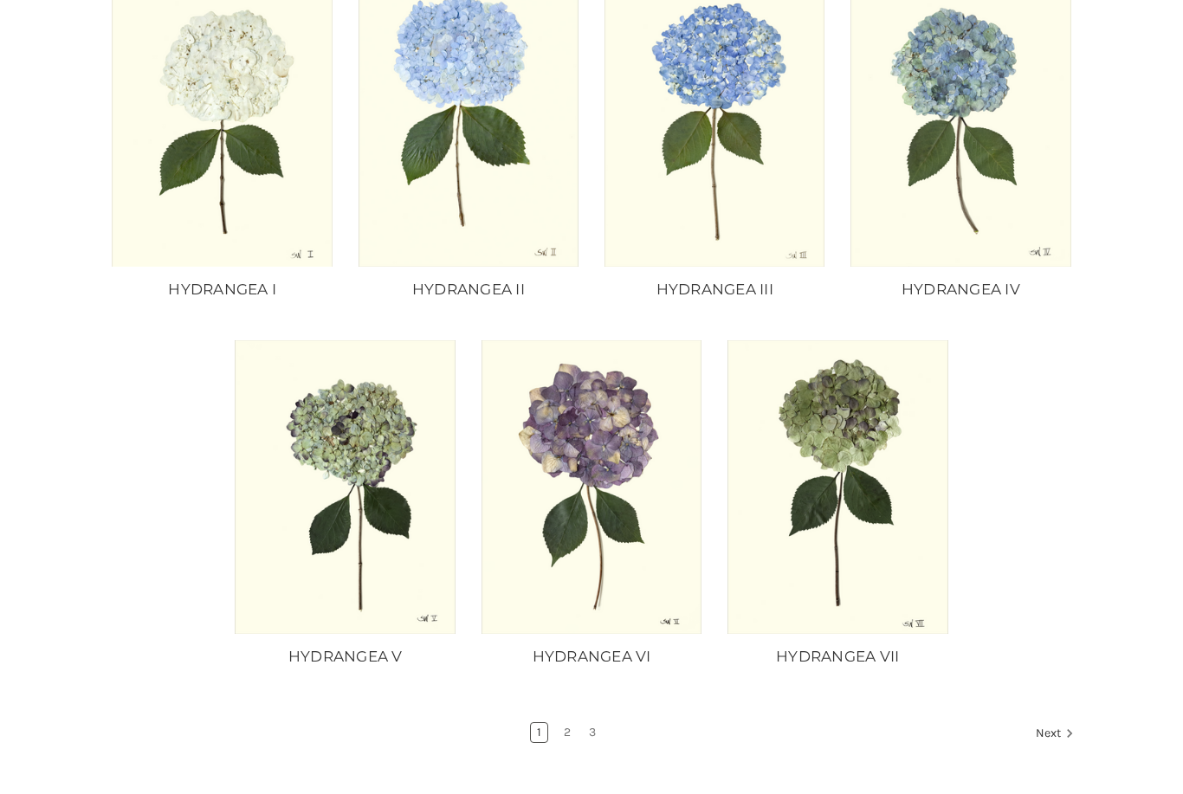
scroll to position [1165, 0]
click at [569, 733] on link "2" at bounding box center [567, 732] width 19 height 19
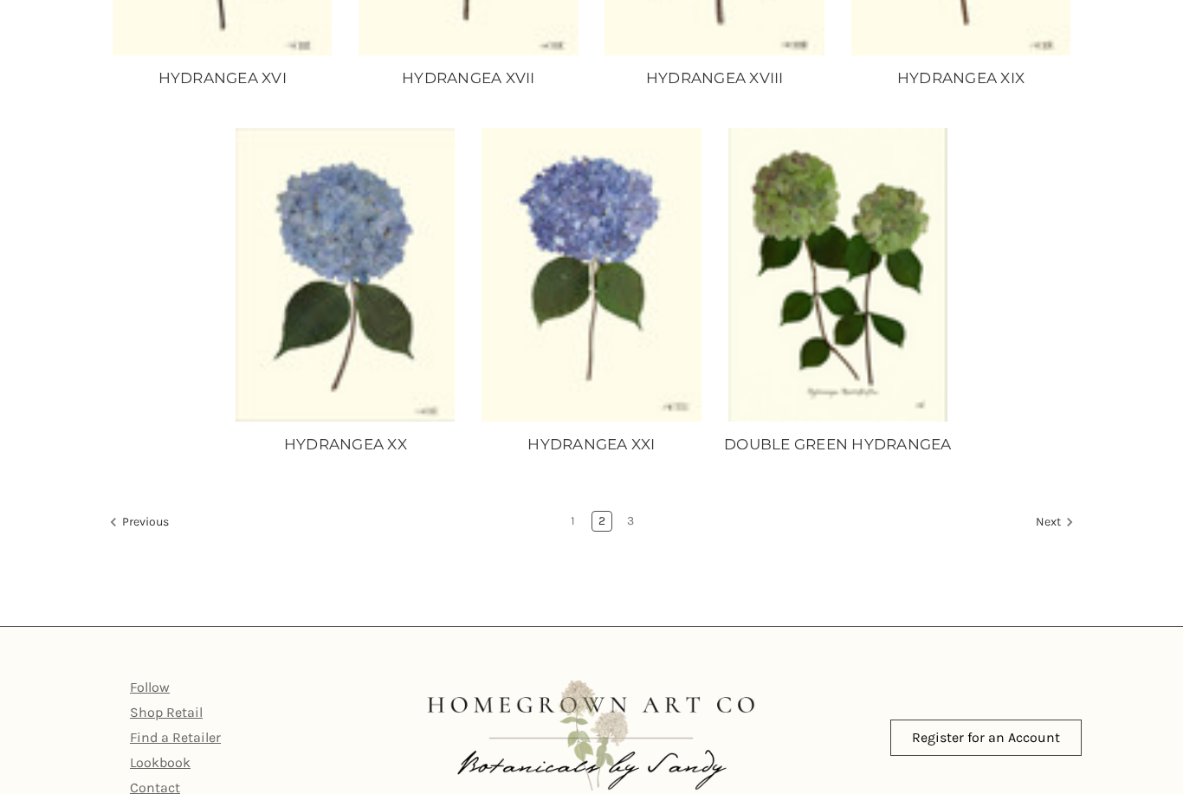
scroll to position [1374, 0]
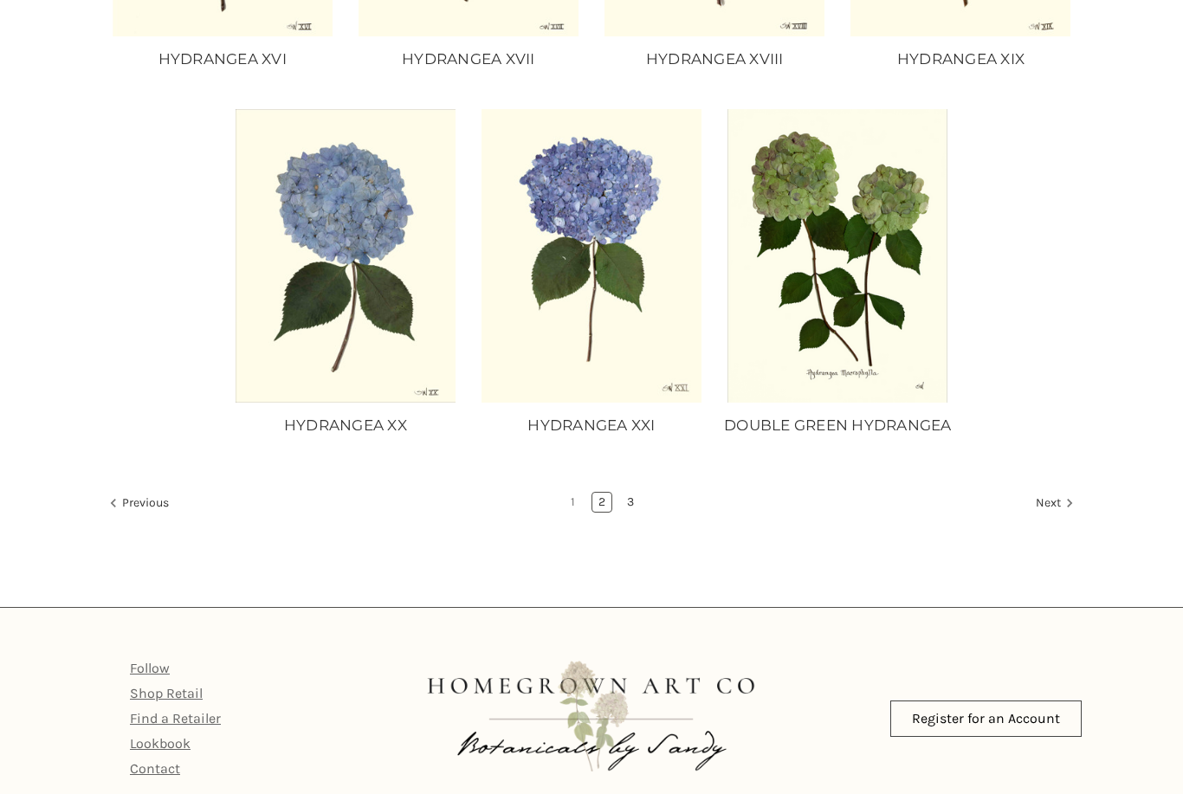
click at [635, 512] on link "3" at bounding box center [630, 502] width 19 height 19
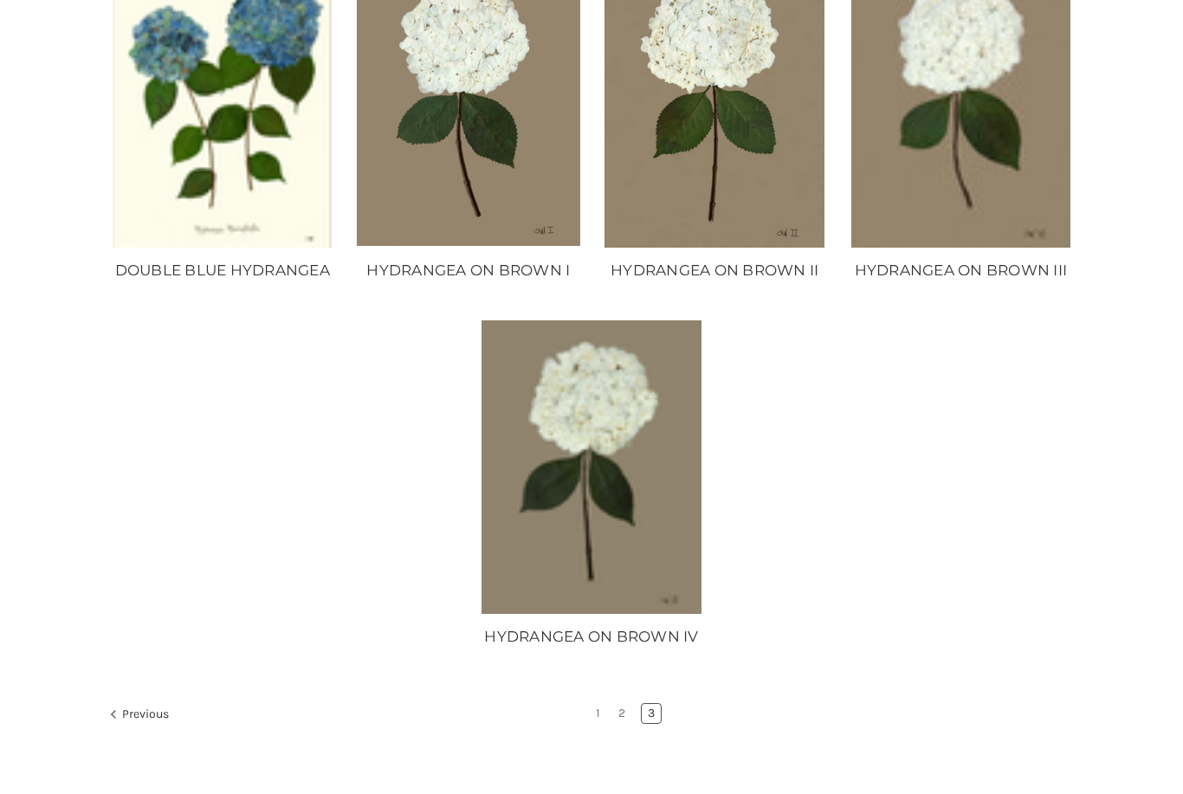
scroll to position [429, 0]
click at [606, 710] on link "1" at bounding box center [598, 713] width 16 height 19
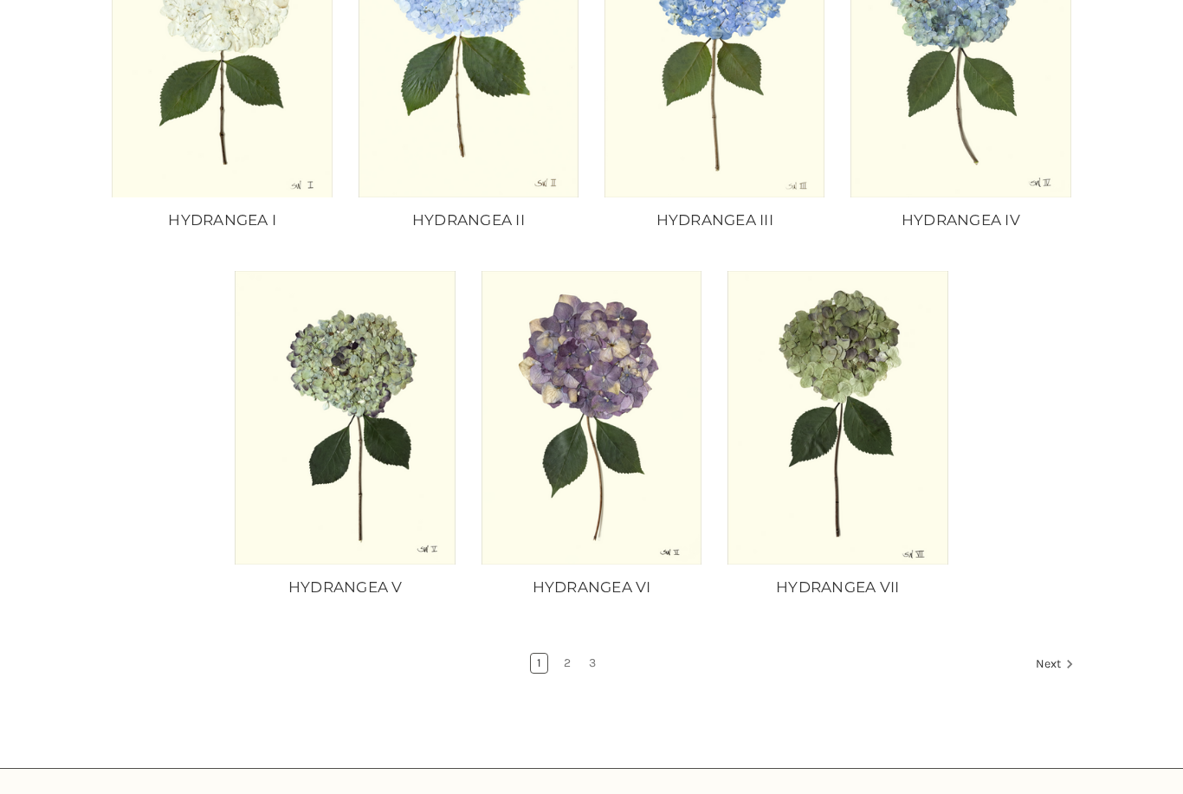
scroll to position [1268, 0]
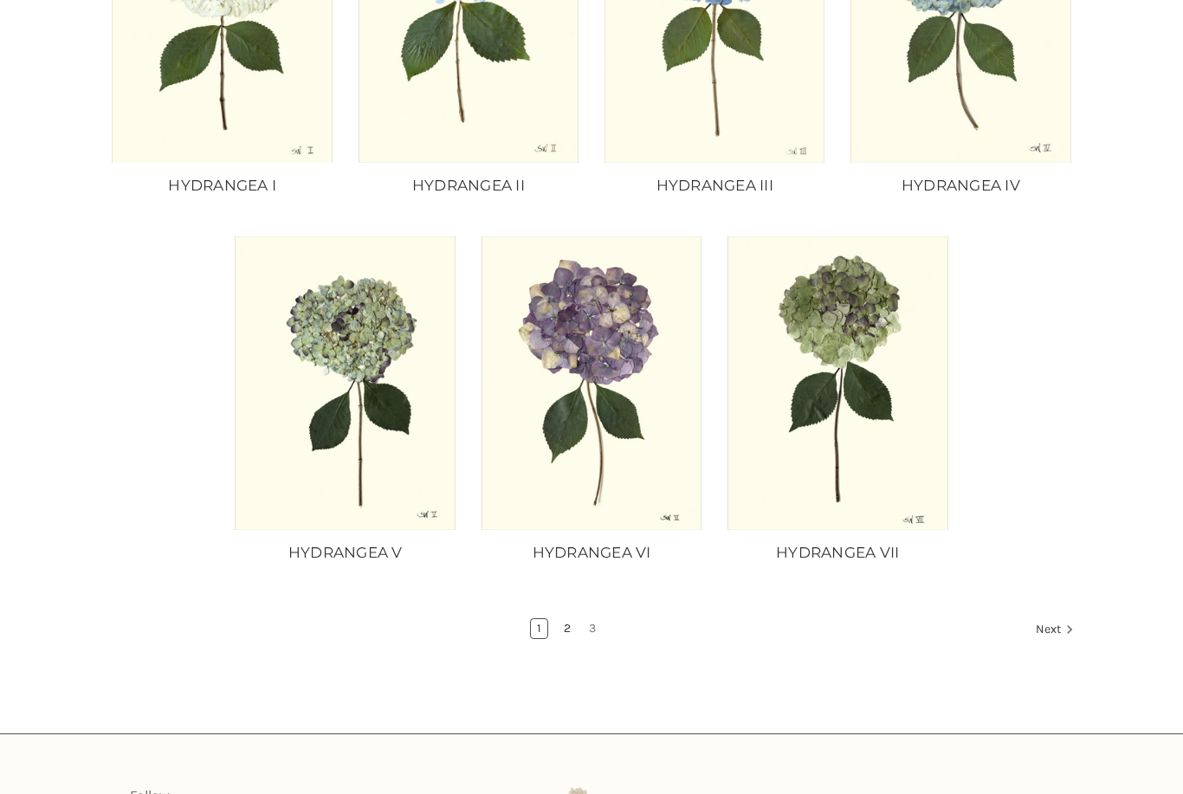
click at [573, 624] on link "2" at bounding box center [567, 629] width 19 height 19
